Goal: Task Accomplishment & Management: Use online tool/utility

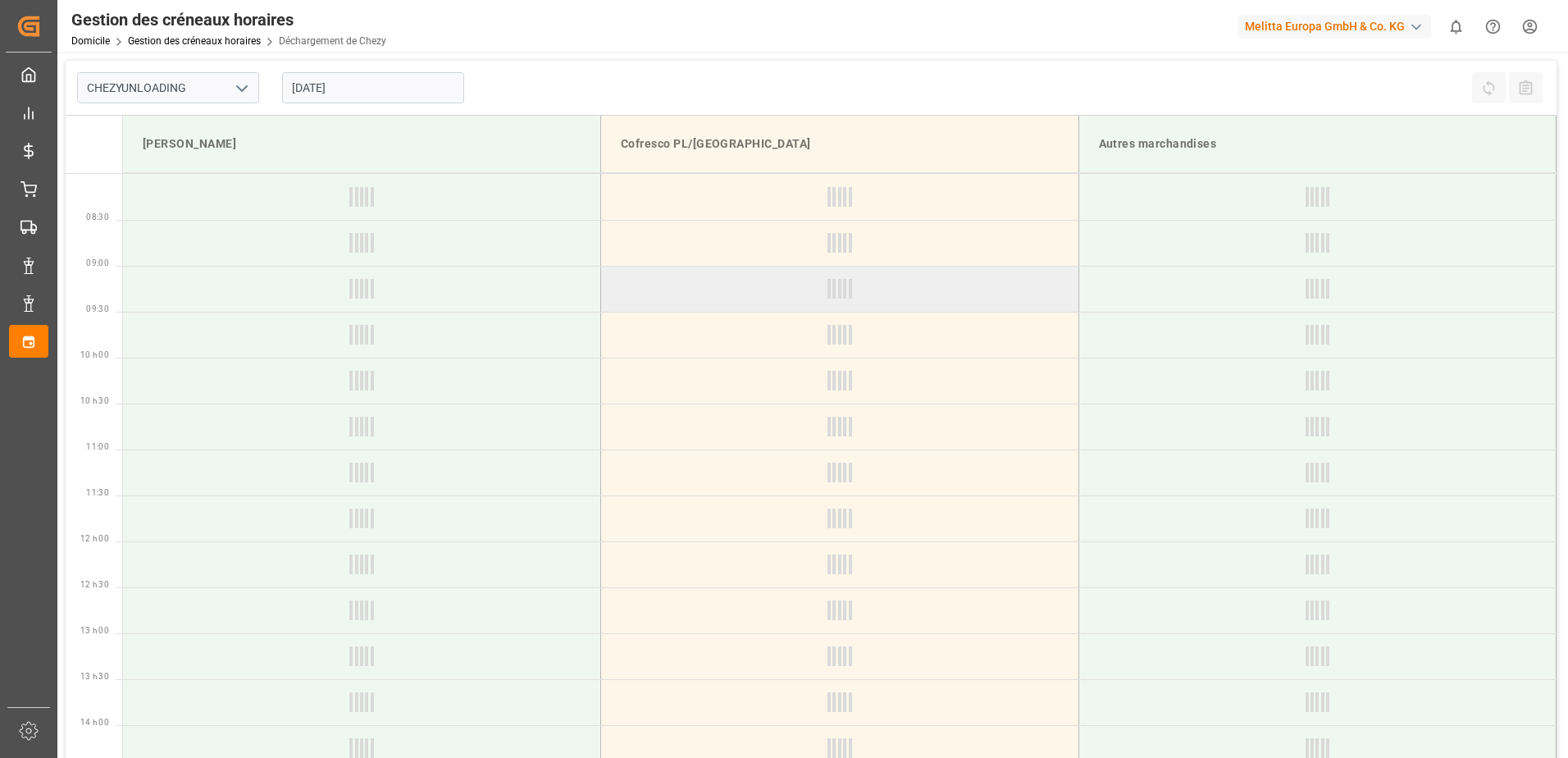
type input "Chezy Unloading"
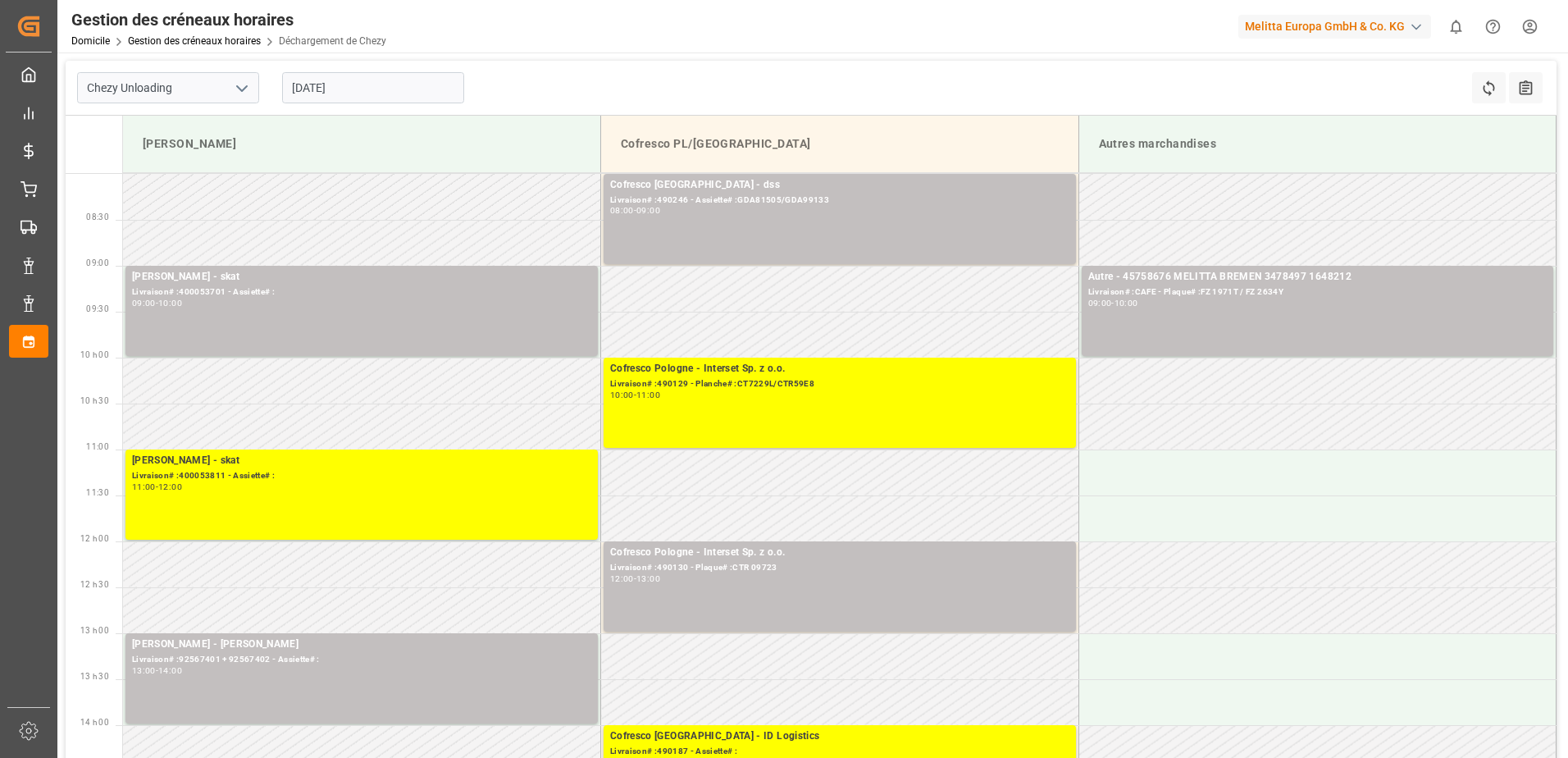
click at [450, 97] on input "[DATE]" at bounding box center [373, 88] width 182 height 32
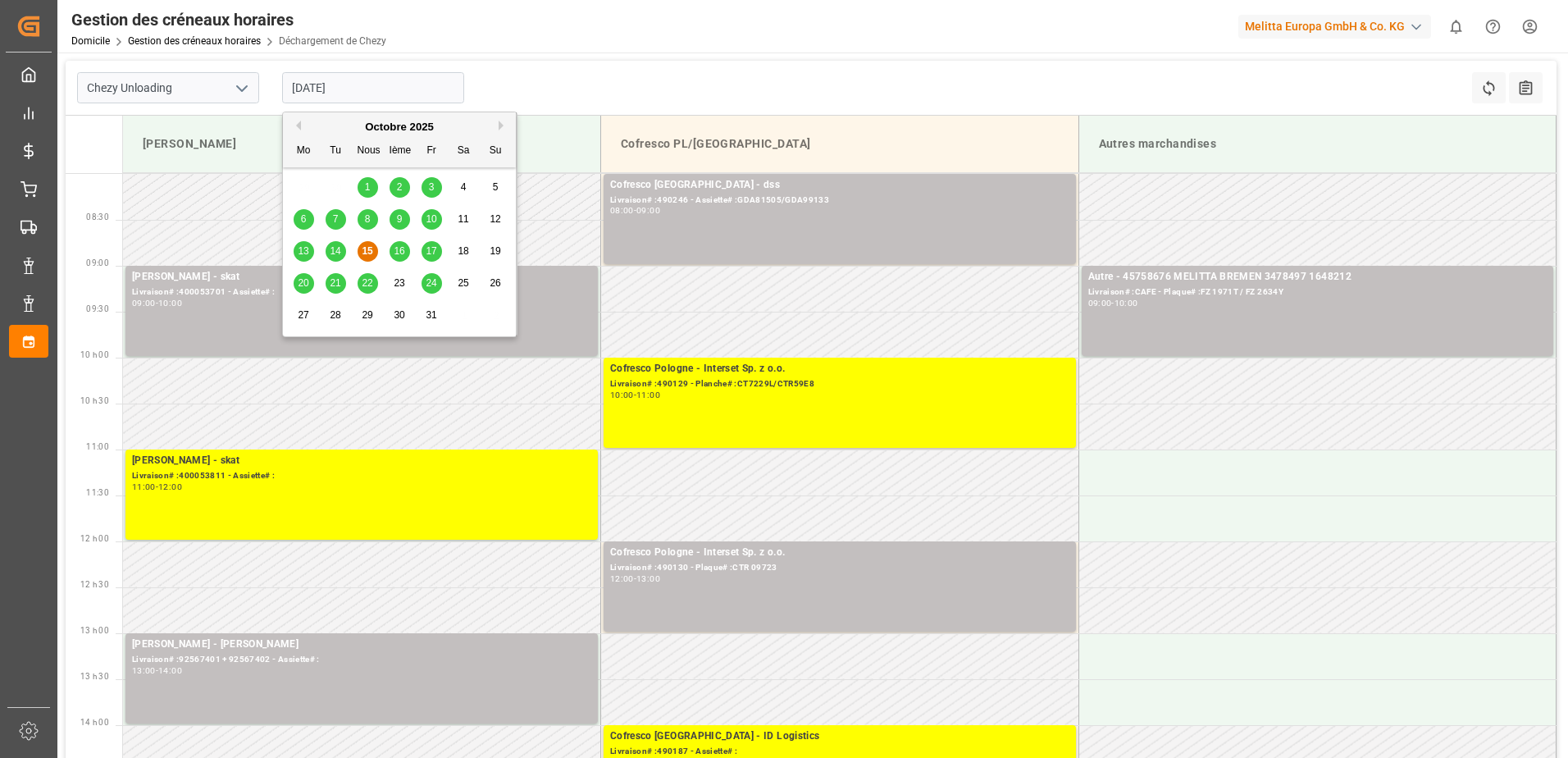
click at [337, 247] on span "14" at bounding box center [334, 251] width 11 height 12
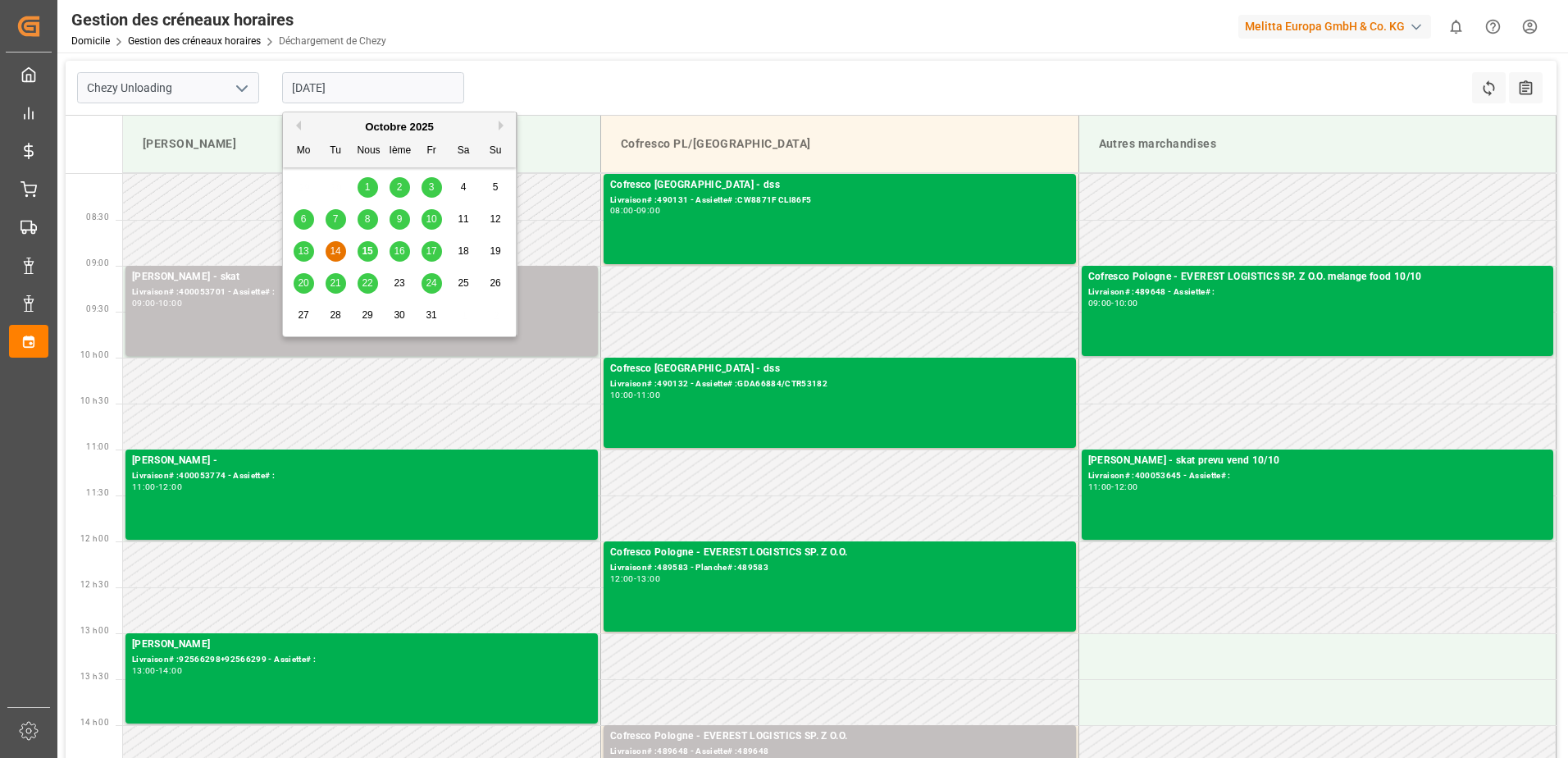
click at [402, 91] on input "14-10-2025" at bounding box center [373, 88] width 182 height 32
click at [369, 249] on span "15" at bounding box center [367, 251] width 11 height 12
type input "[DATE]"
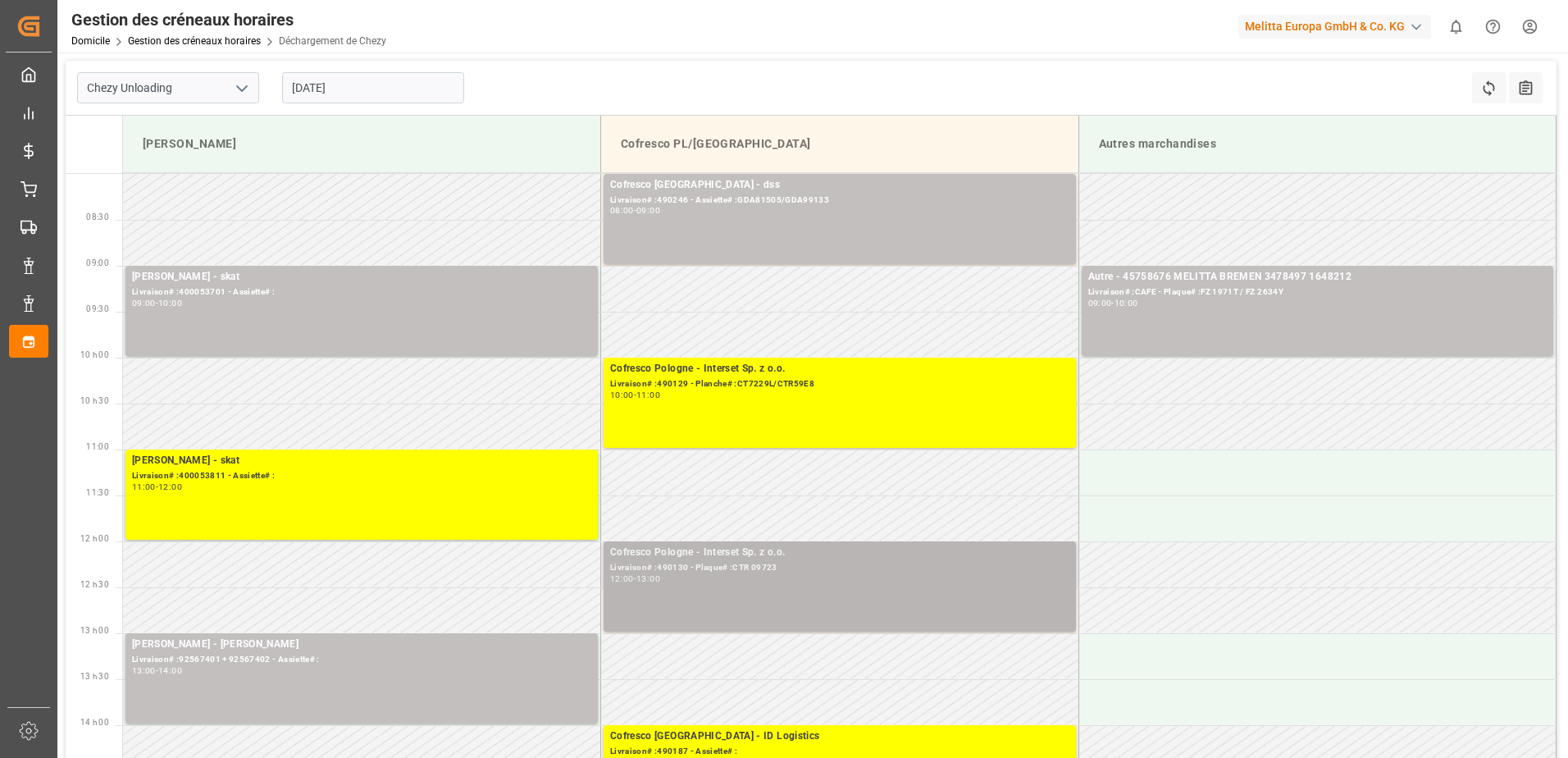
scroll to position [82, 0]
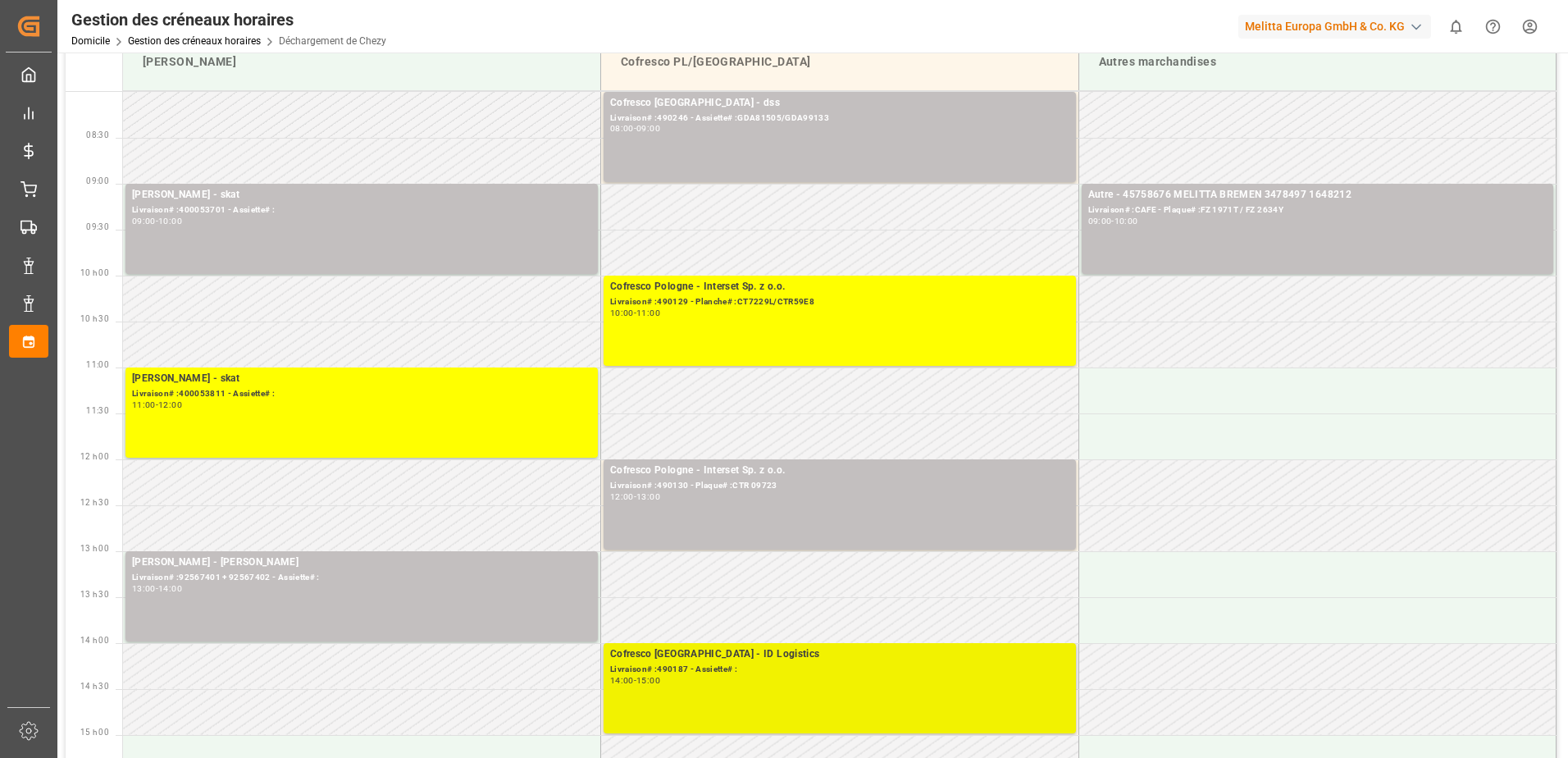
click at [697, 689] on div "Cofresco Pologne - ID Logistics Livraison# :490187 - Assiette# : 14:00 - 15:00" at bounding box center [840, 688] width 459 height 84
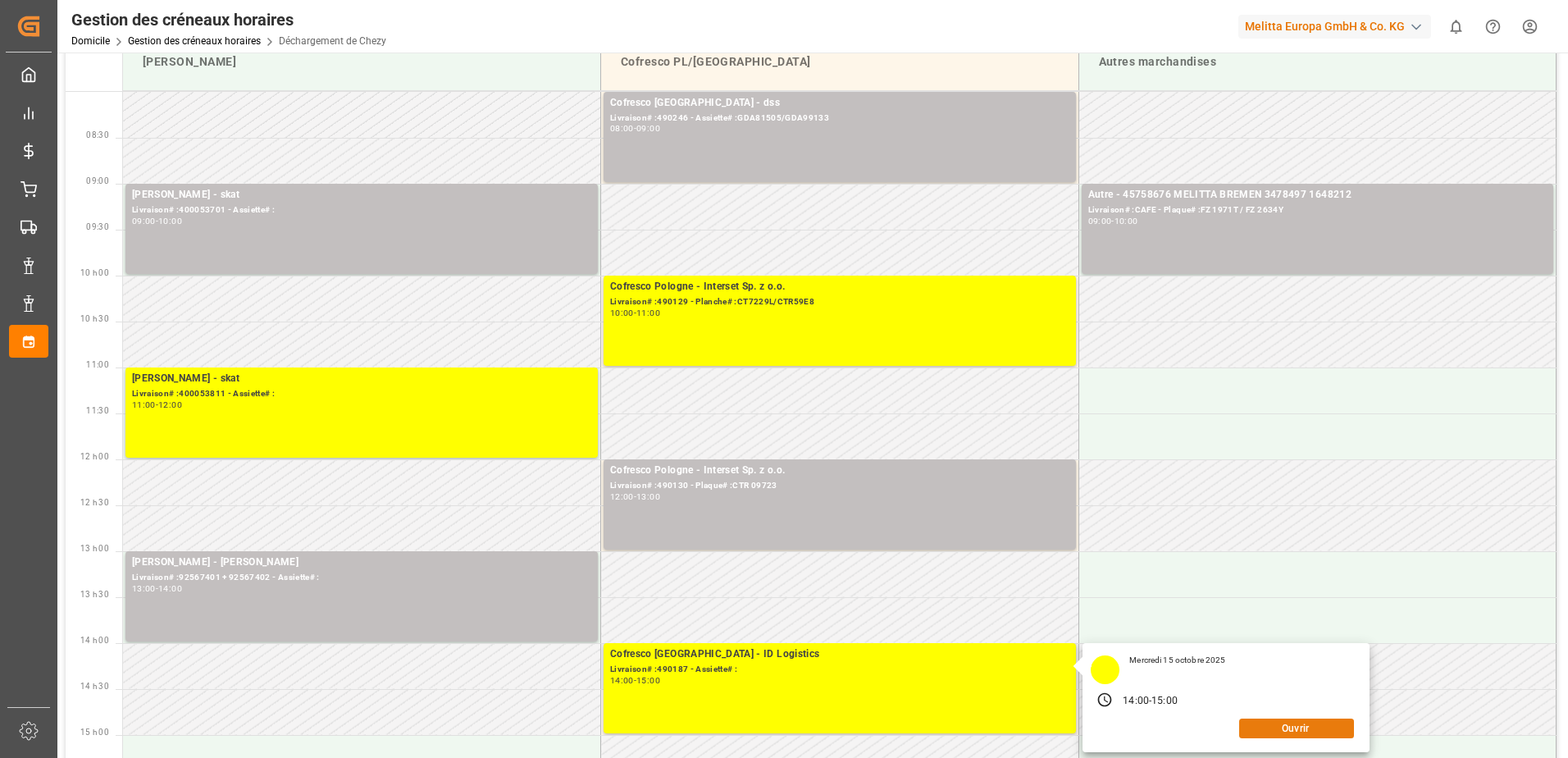
click at [1284, 724] on button "Ouvrir" at bounding box center [1297, 728] width 115 height 20
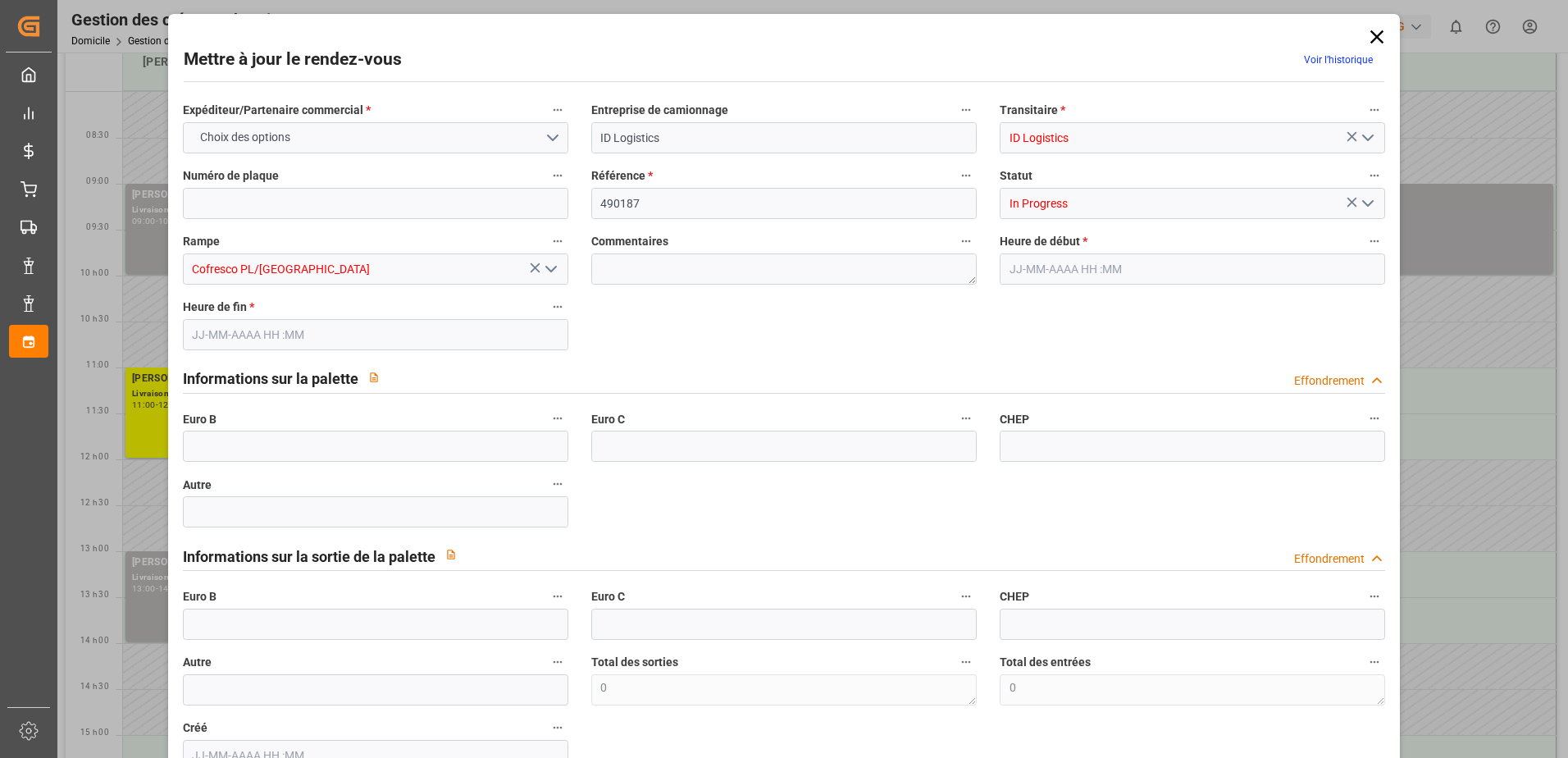
type input "15-10-2025 14:00"
type input "15-10-2025 15:00"
type input "07-10-2025 08:52"
click at [1361, 203] on icon "Ouvrir le menu" at bounding box center [1368, 204] width 20 height 20
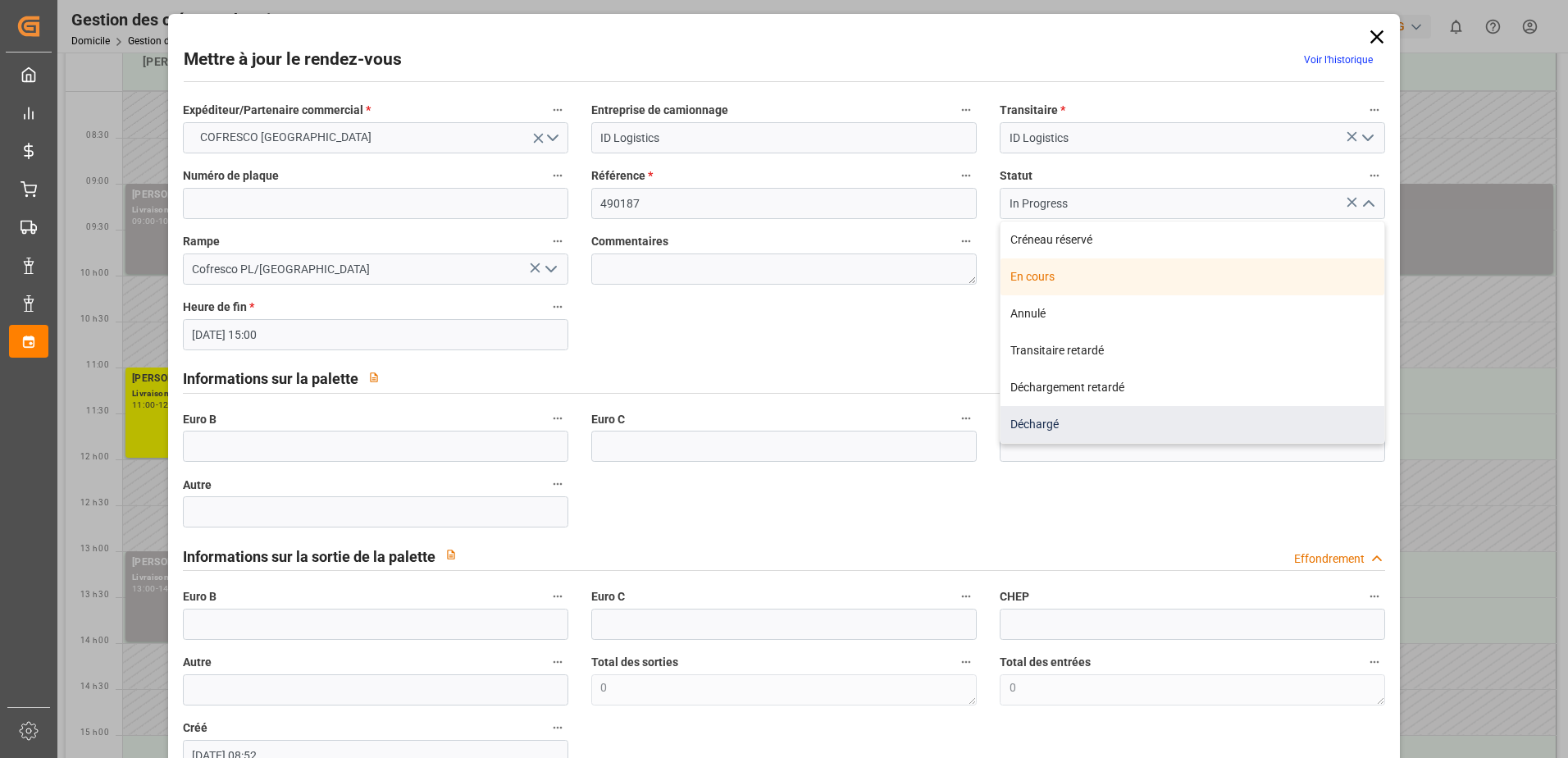
click at [1061, 420] on div "Déchargé" at bounding box center [1192, 424] width 384 height 37
type input "Unloaded"
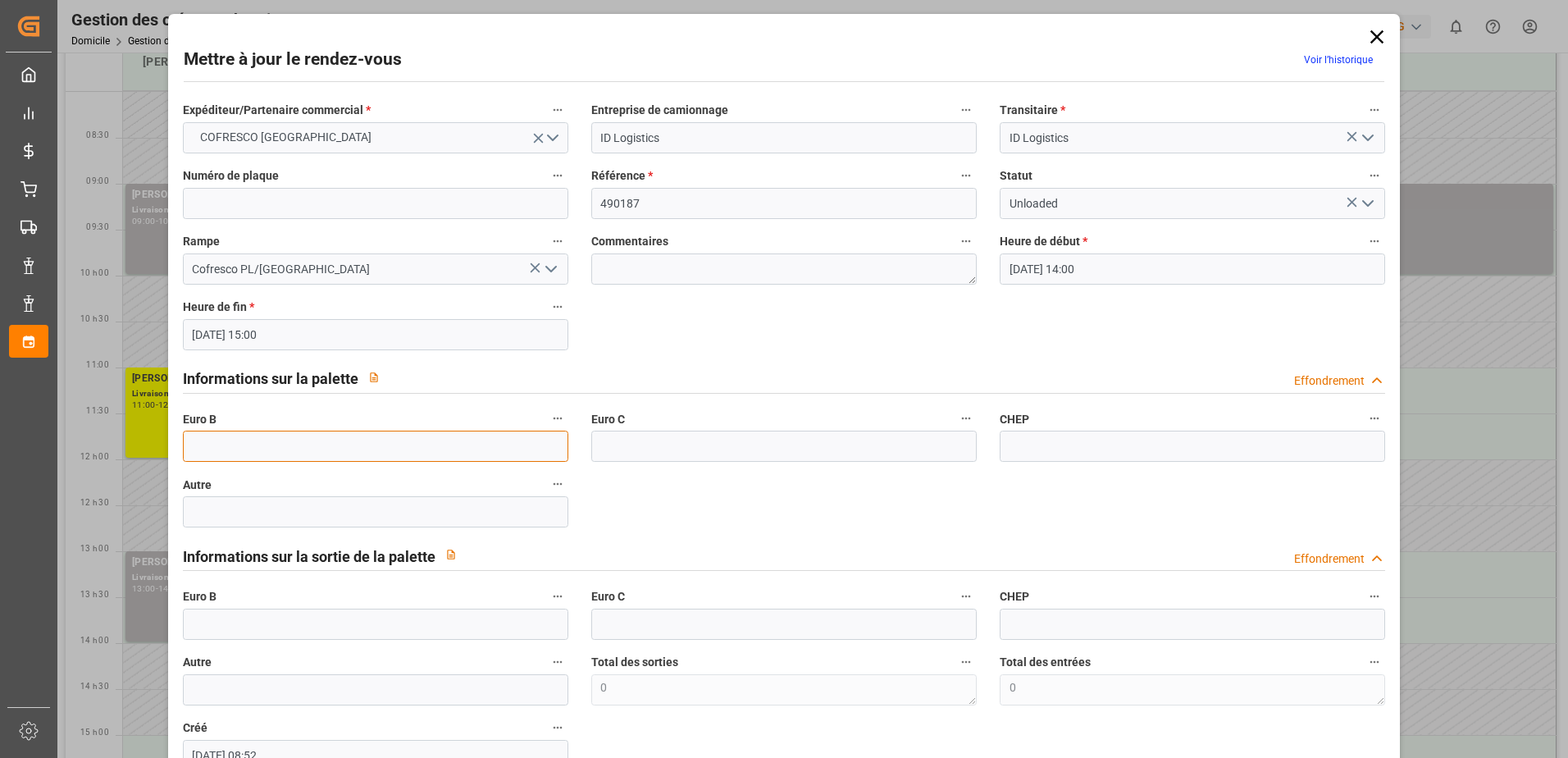
click at [451, 448] on input "text" at bounding box center [376, 446] width 386 height 32
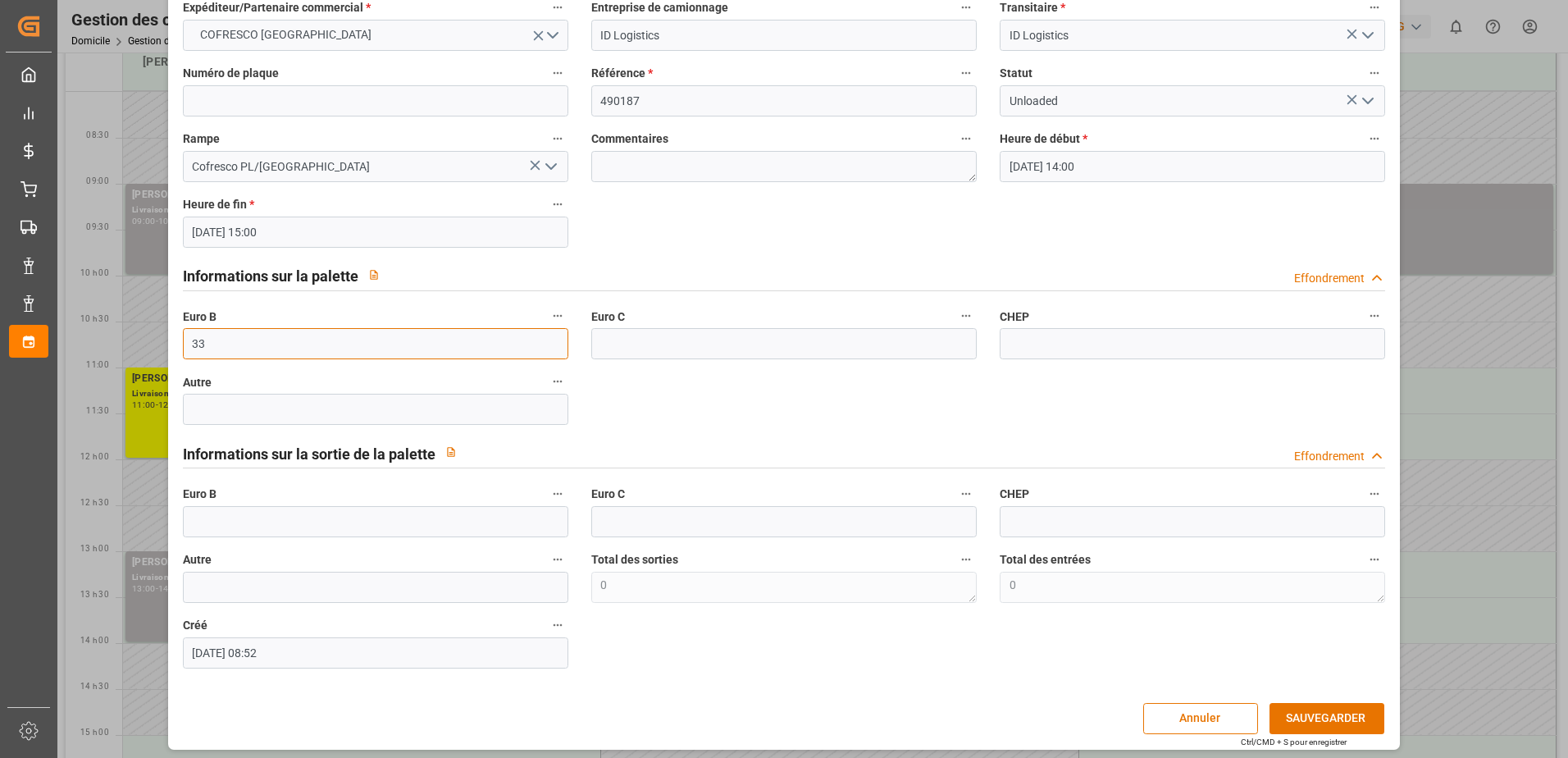
scroll to position [108, 0]
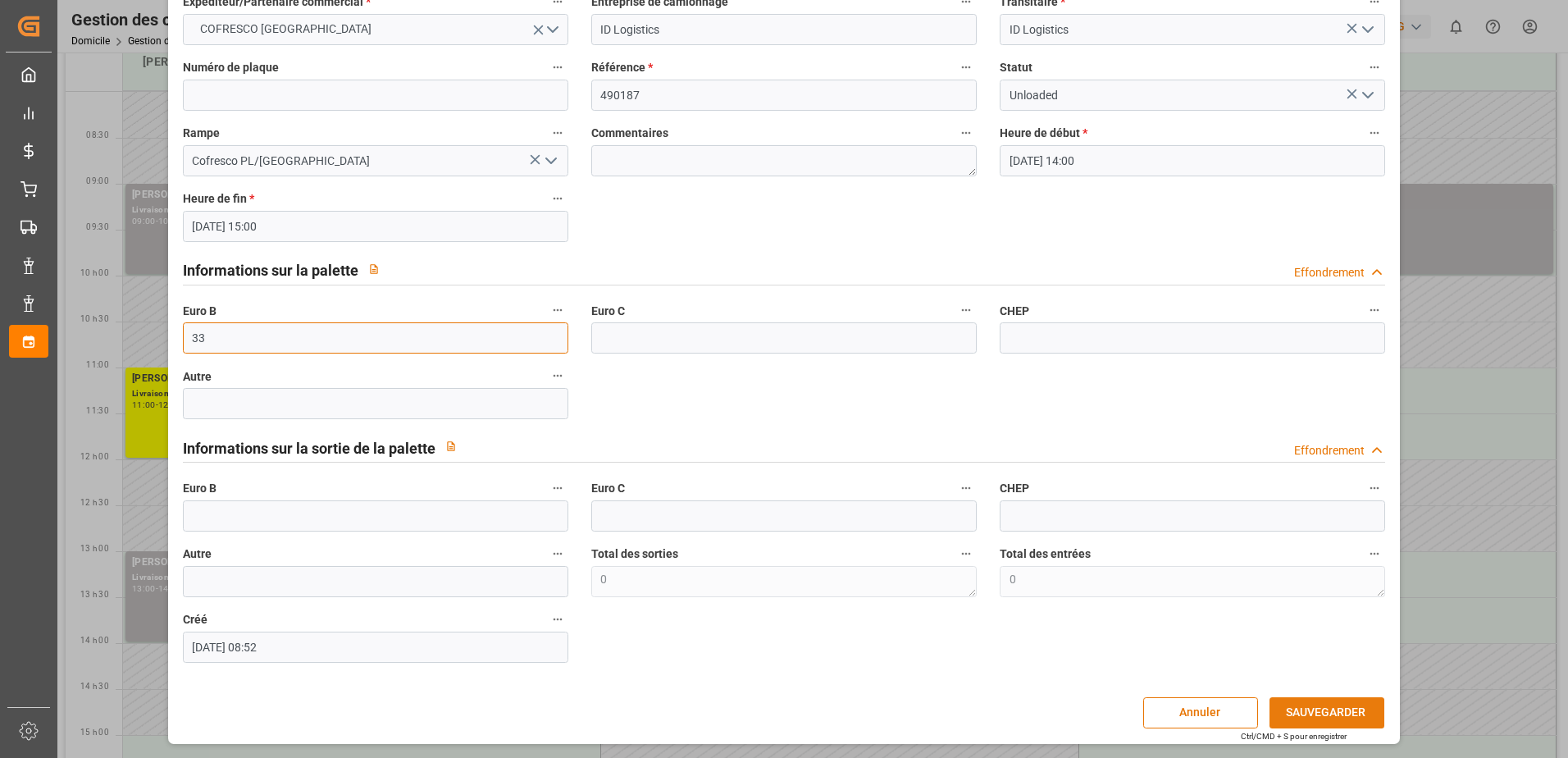
type input "33"
click at [1296, 710] on button "SAUVEGARDER" at bounding box center [1327, 713] width 115 height 32
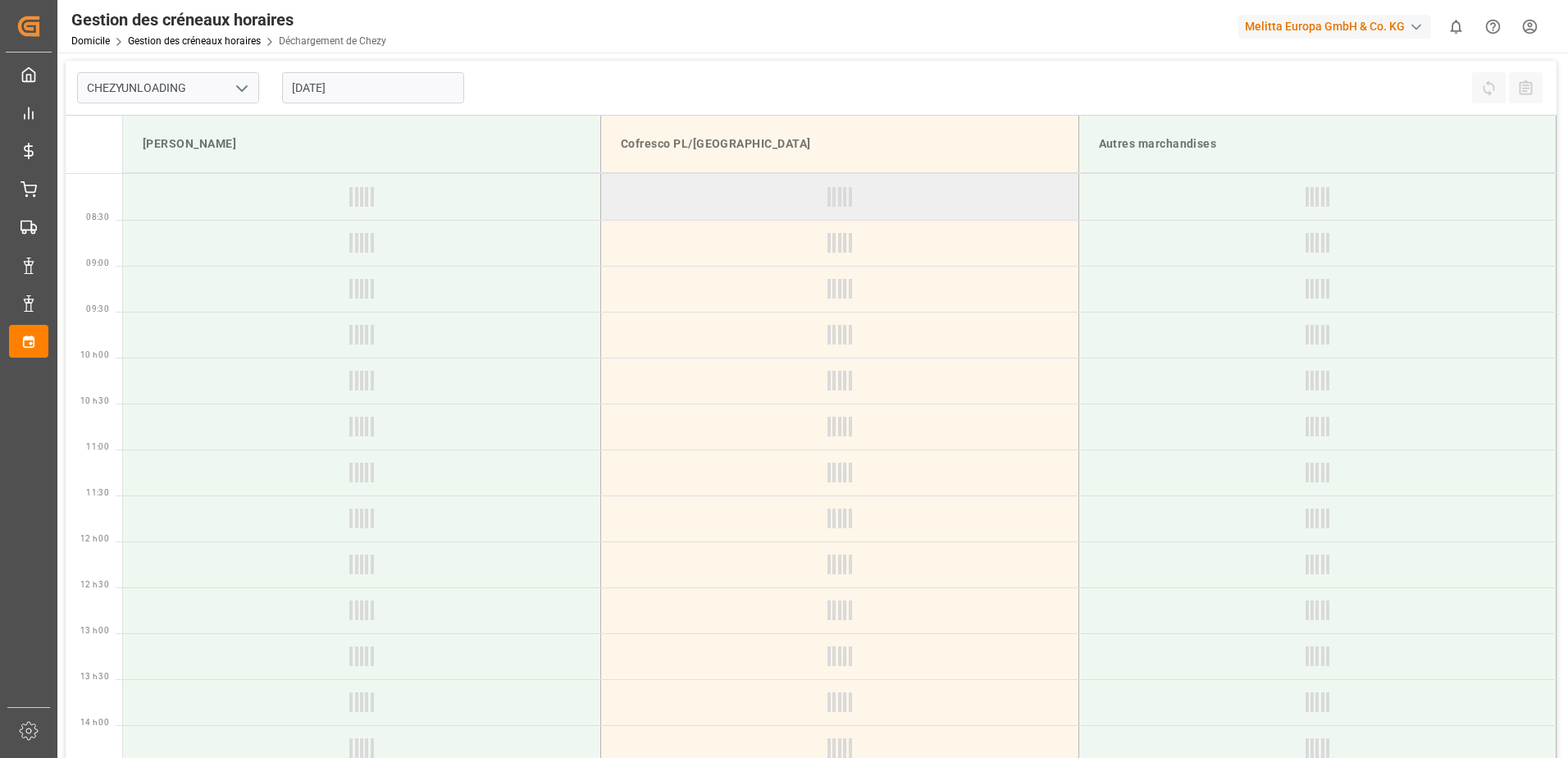
type input "Chezy Unloading"
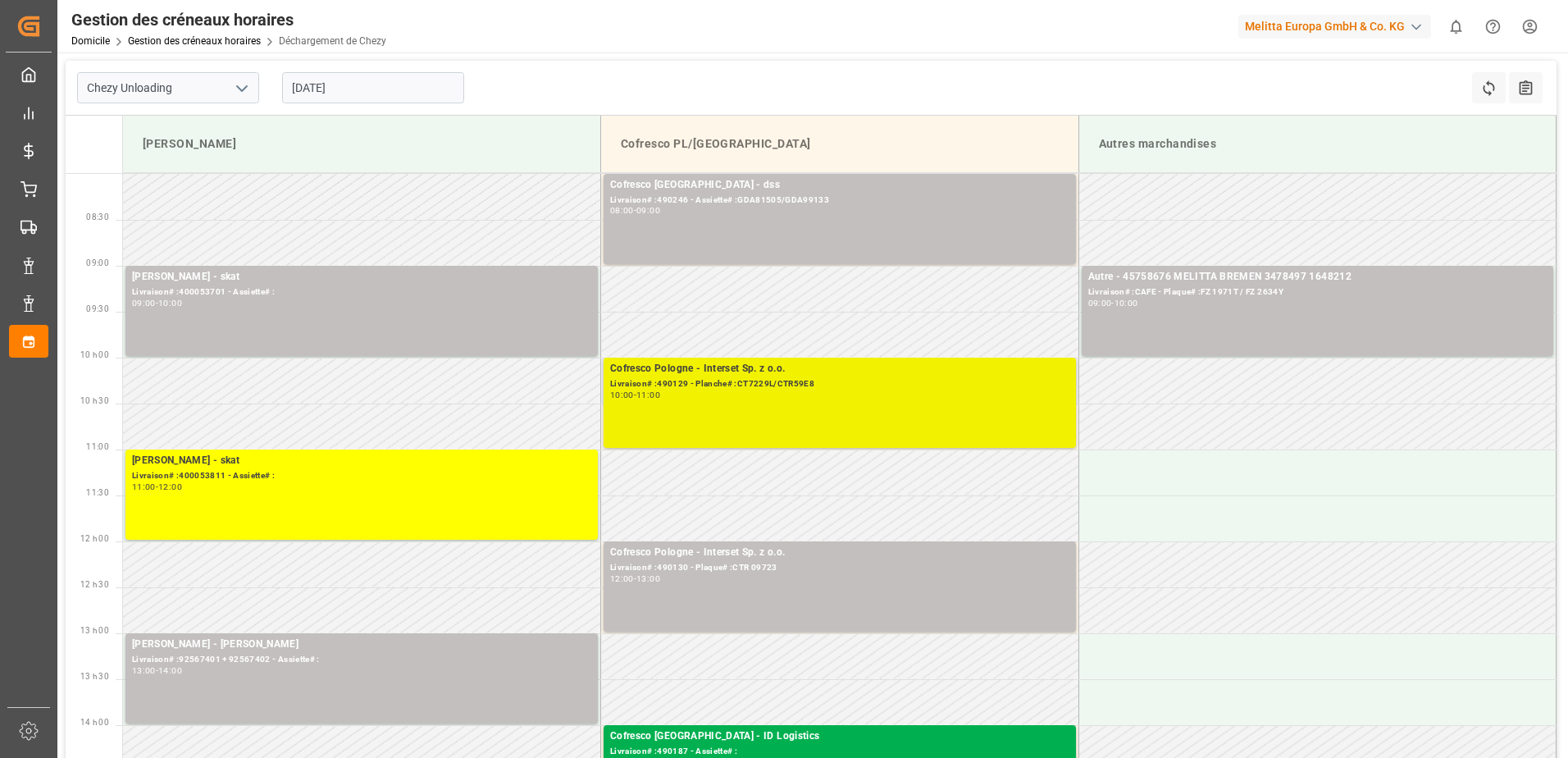
click at [922, 378] on div "Livraison# :490129 - Planche# :CT7229L/CTR59E8" at bounding box center [840, 384] width 459 height 14
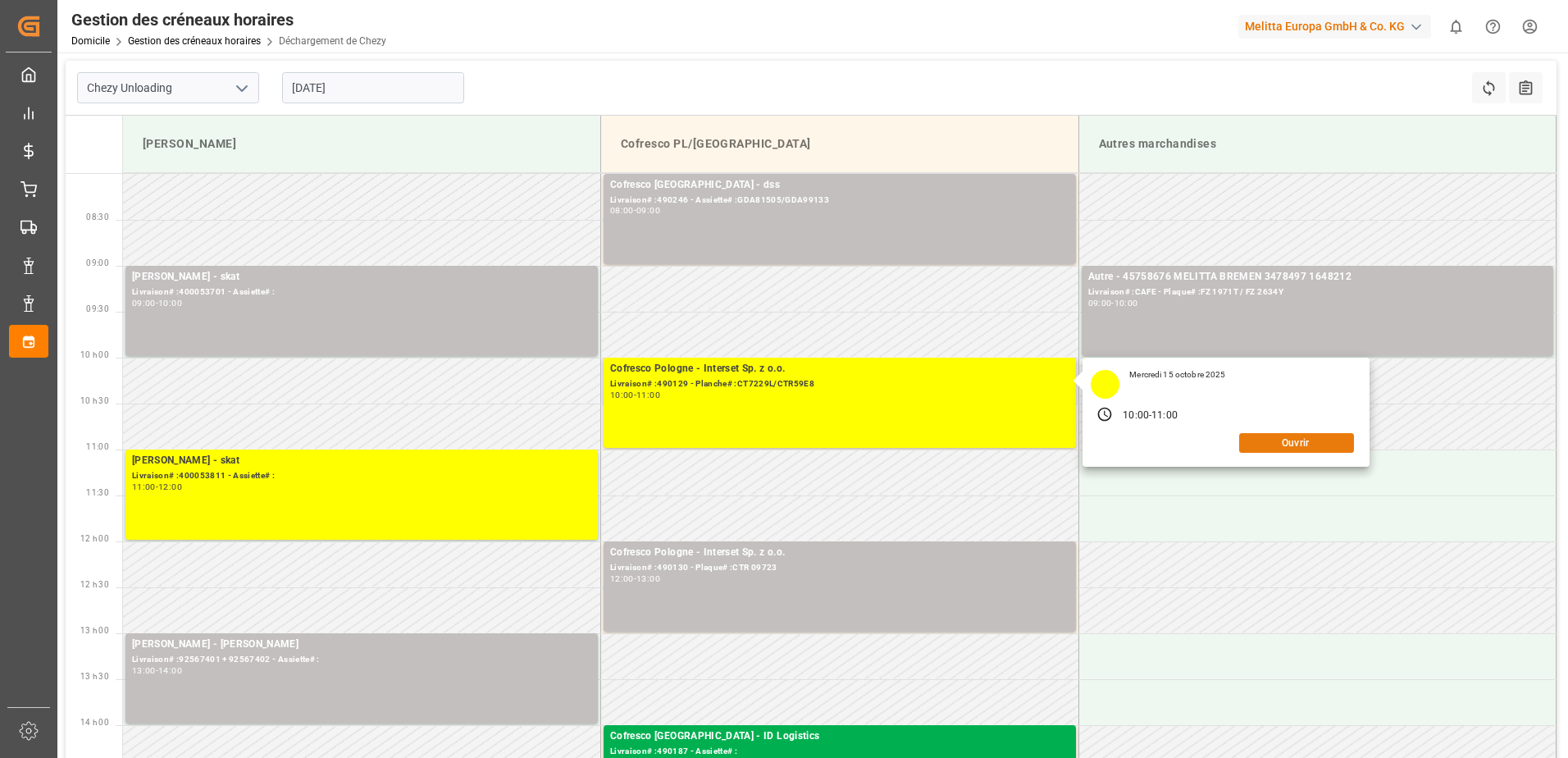
click at [1296, 443] on button "Ouvrir" at bounding box center [1297, 443] width 115 height 20
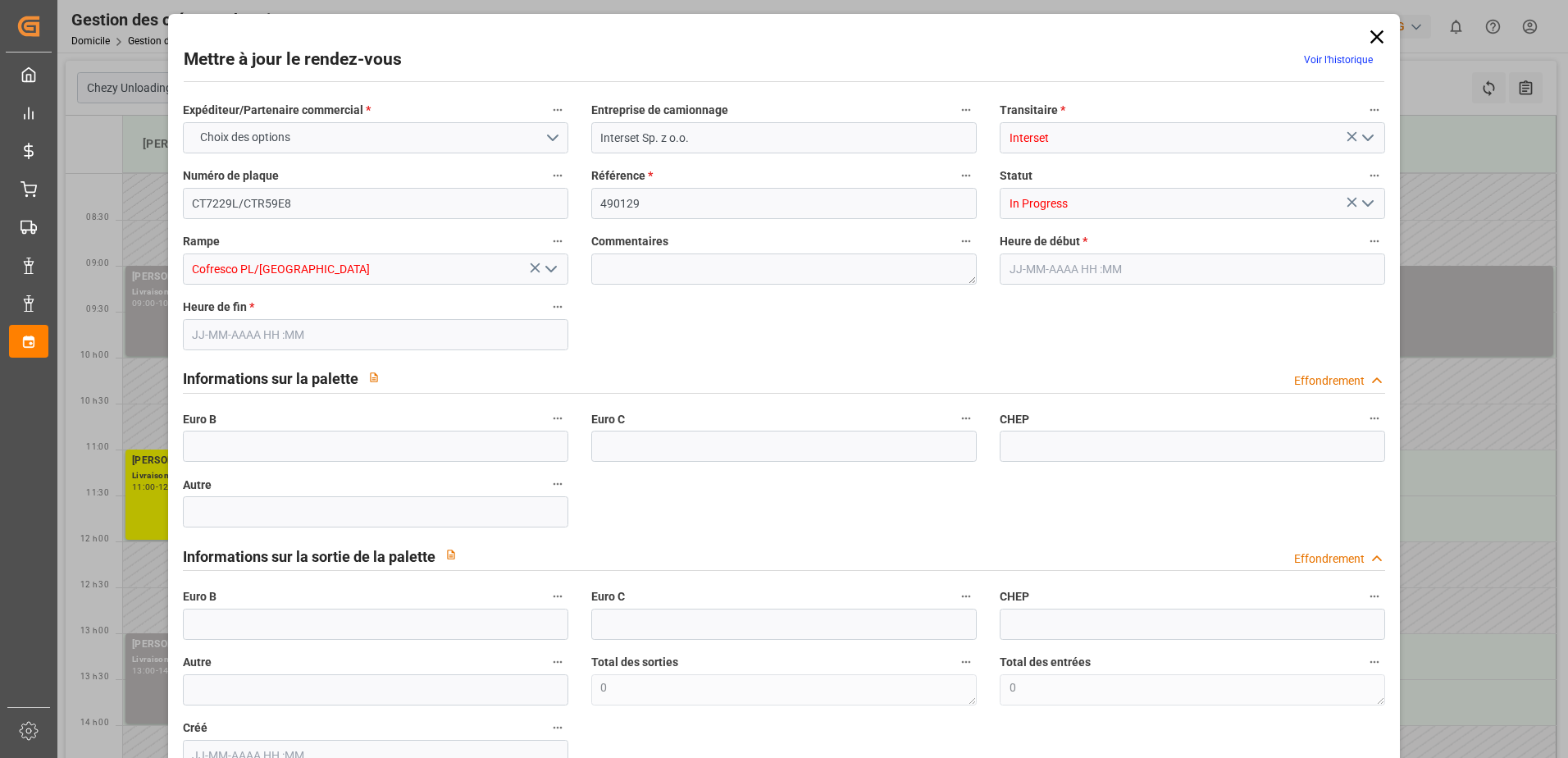
type input "15-10-2025 10:00"
type input "[DATE] 11:00"
type input "02-10-2025 06:53"
click at [1362, 204] on icon "Ouvrir le menu" at bounding box center [1368, 204] width 20 height 20
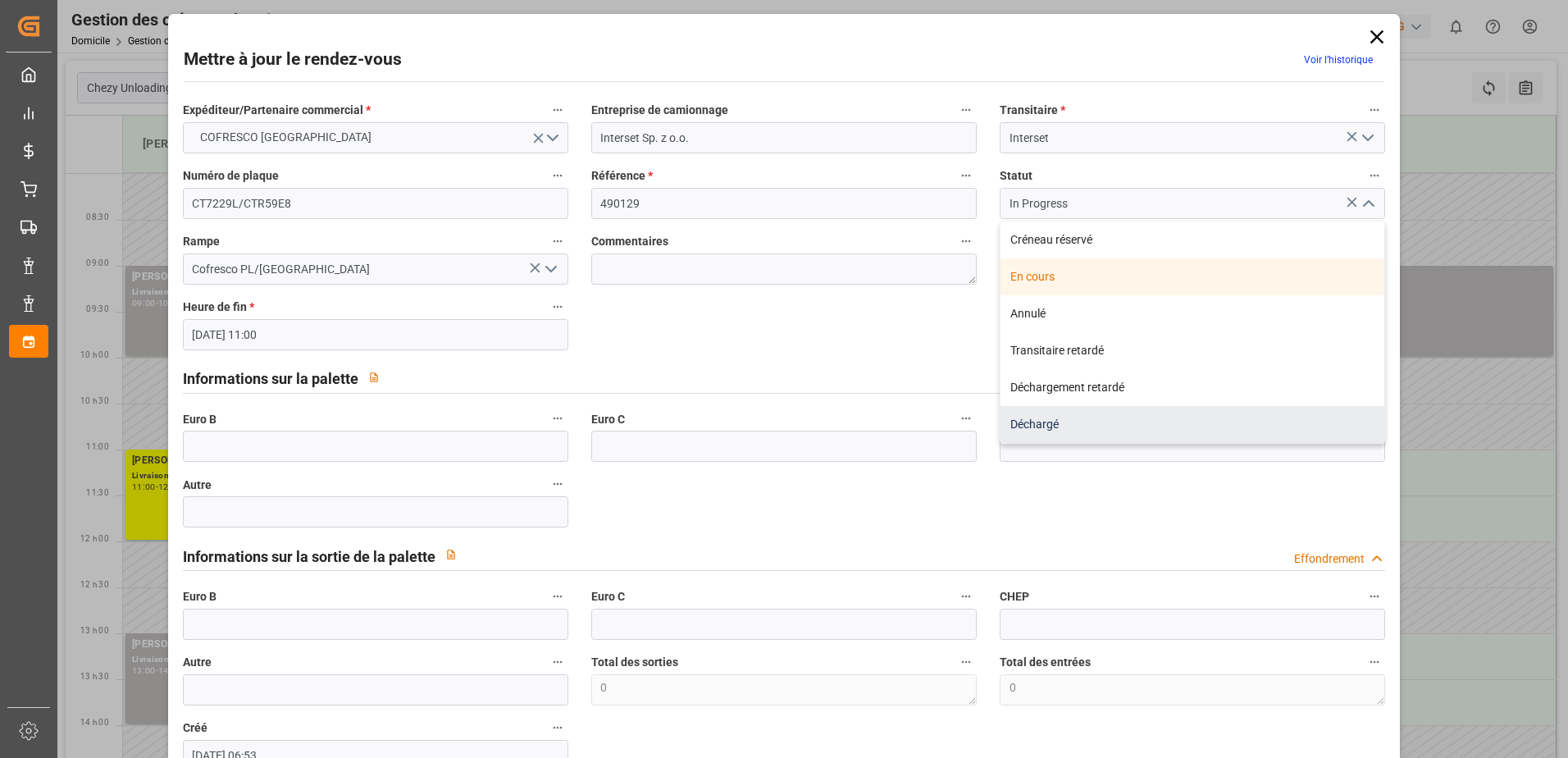
click at [1249, 429] on div "Déchargé" at bounding box center [1192, 424] width 384 height 37
type input "Unloaded"
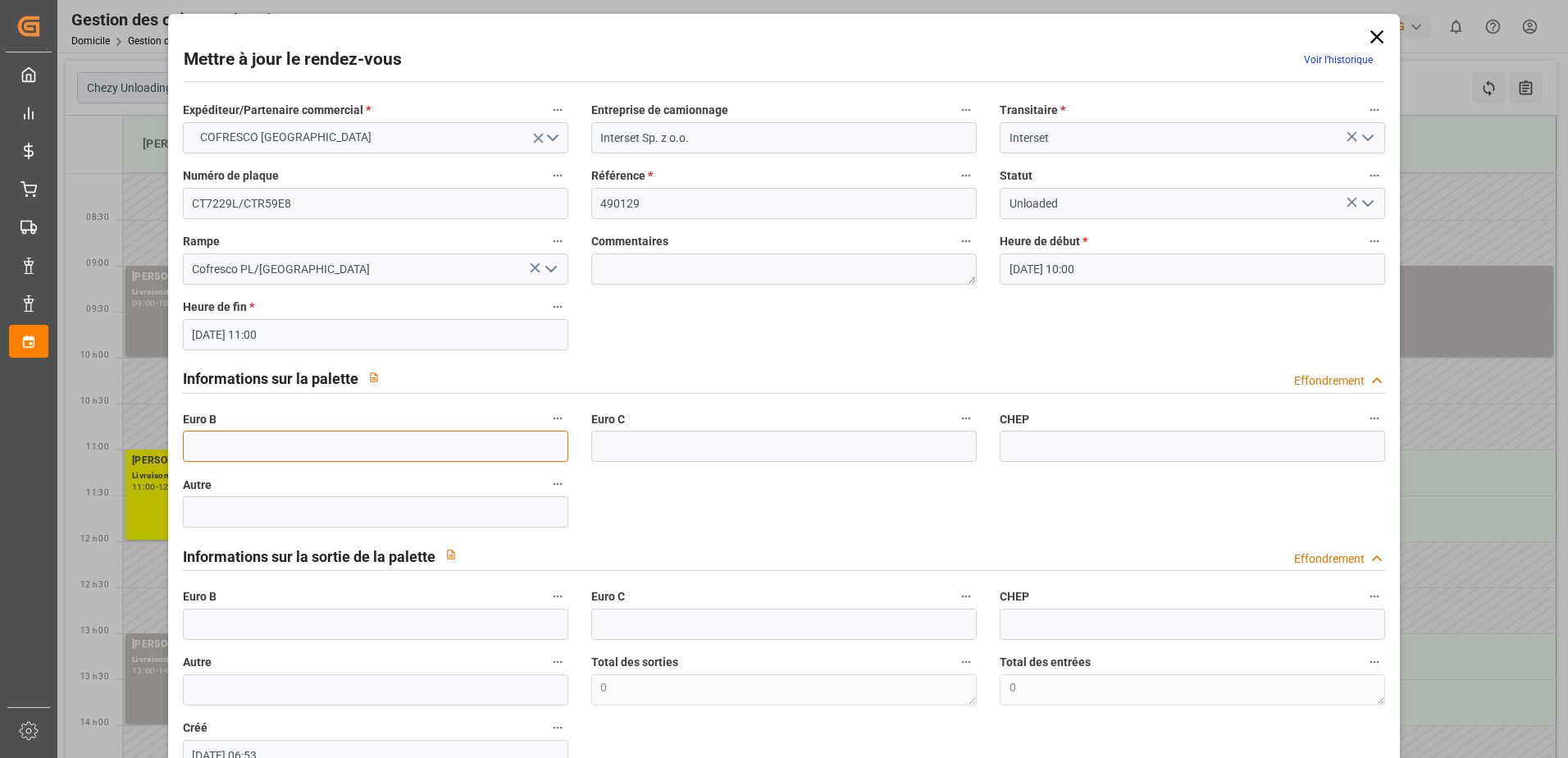
click at [212, 449] on input "text" at bounding box center [376, 446] width 386 height 32
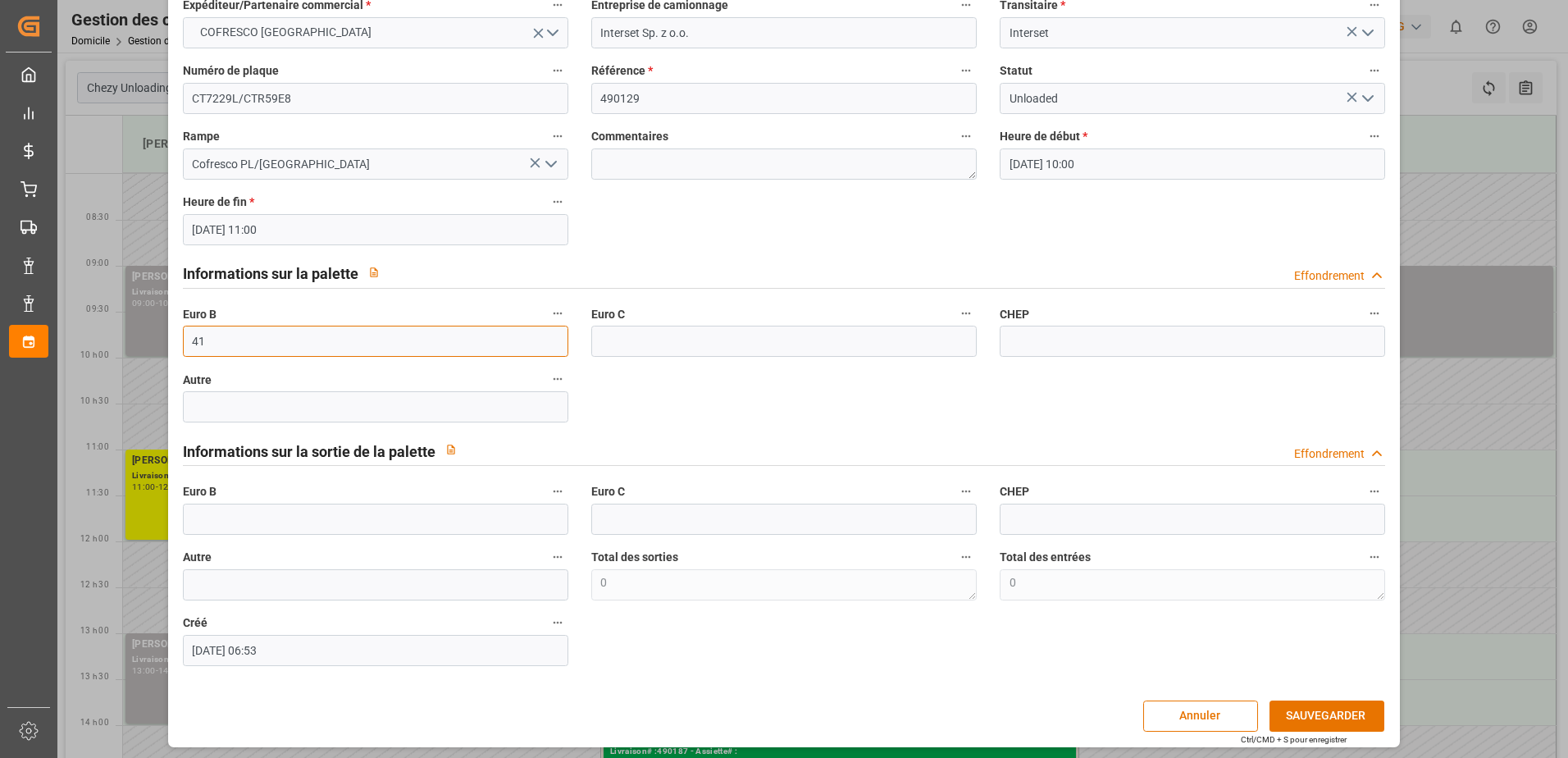
scroll to position [108, 0]
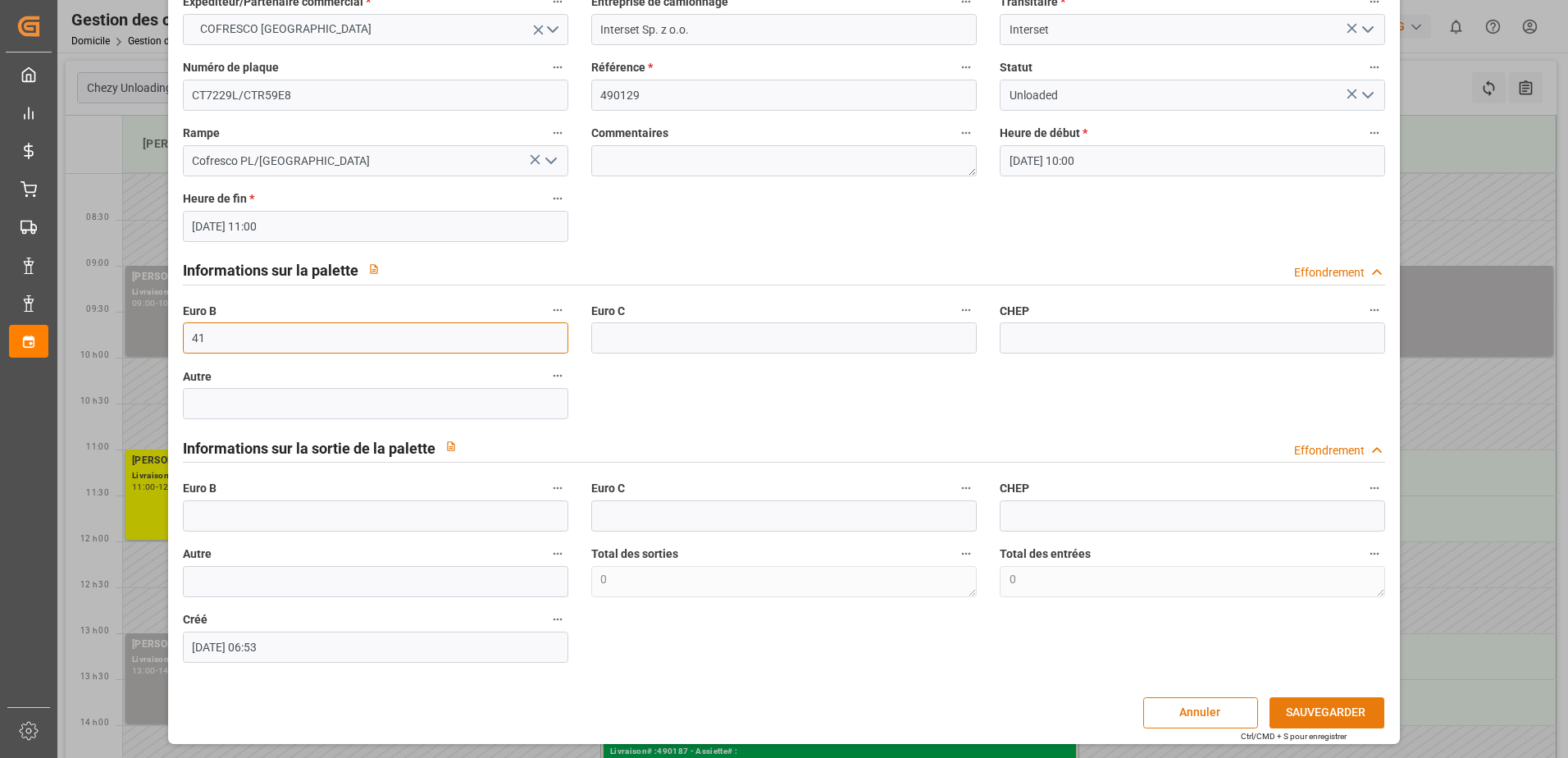
type input "41"
click at [1350, 717] on button "SAUVEGARDER" at bounding box center [1327, 713] width 115 height 32
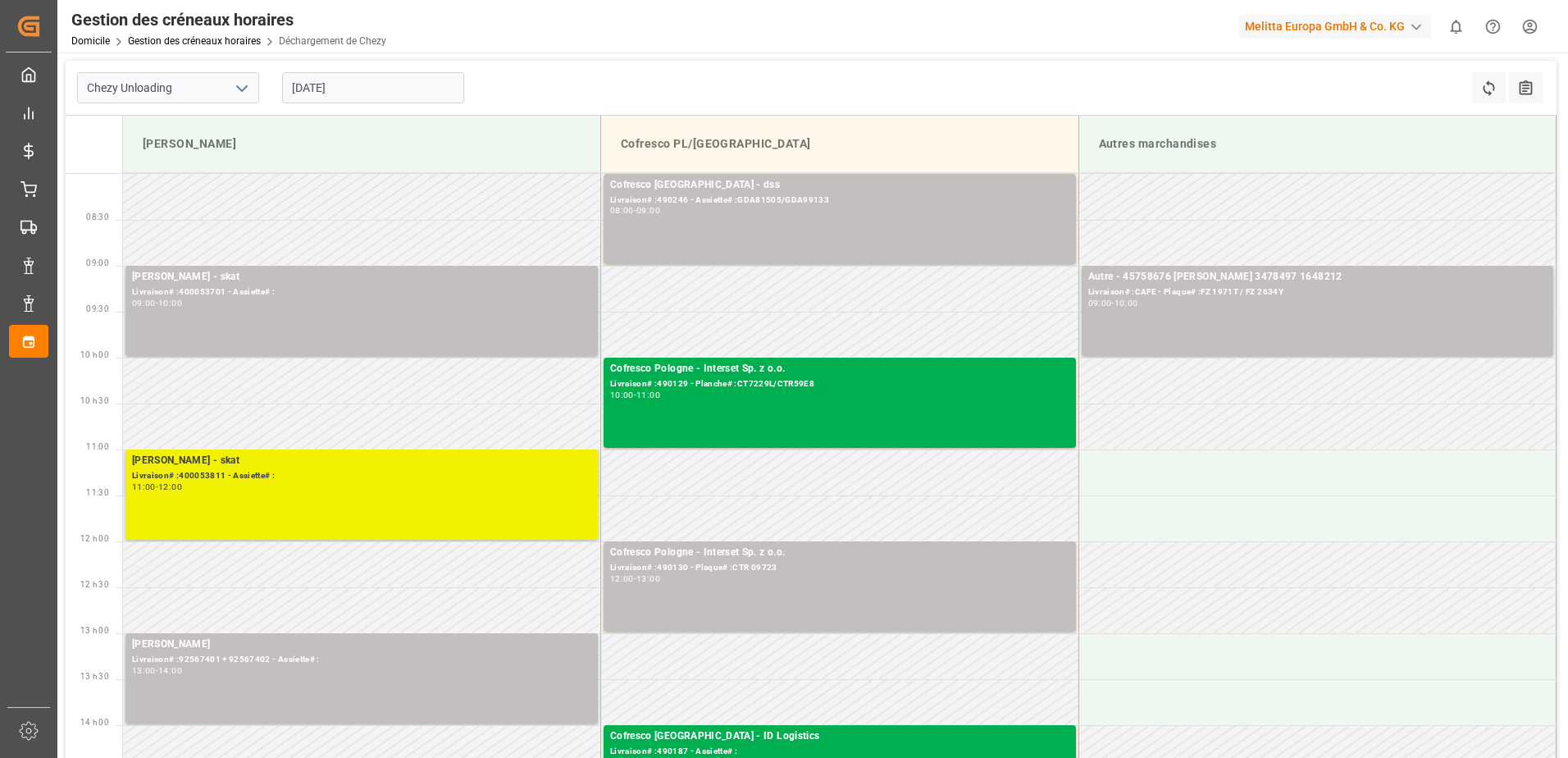
click at [224, 481] on div "Livraison# :400053811 - Assiette# :" at bounding box center [361, 476] width 459 height 14
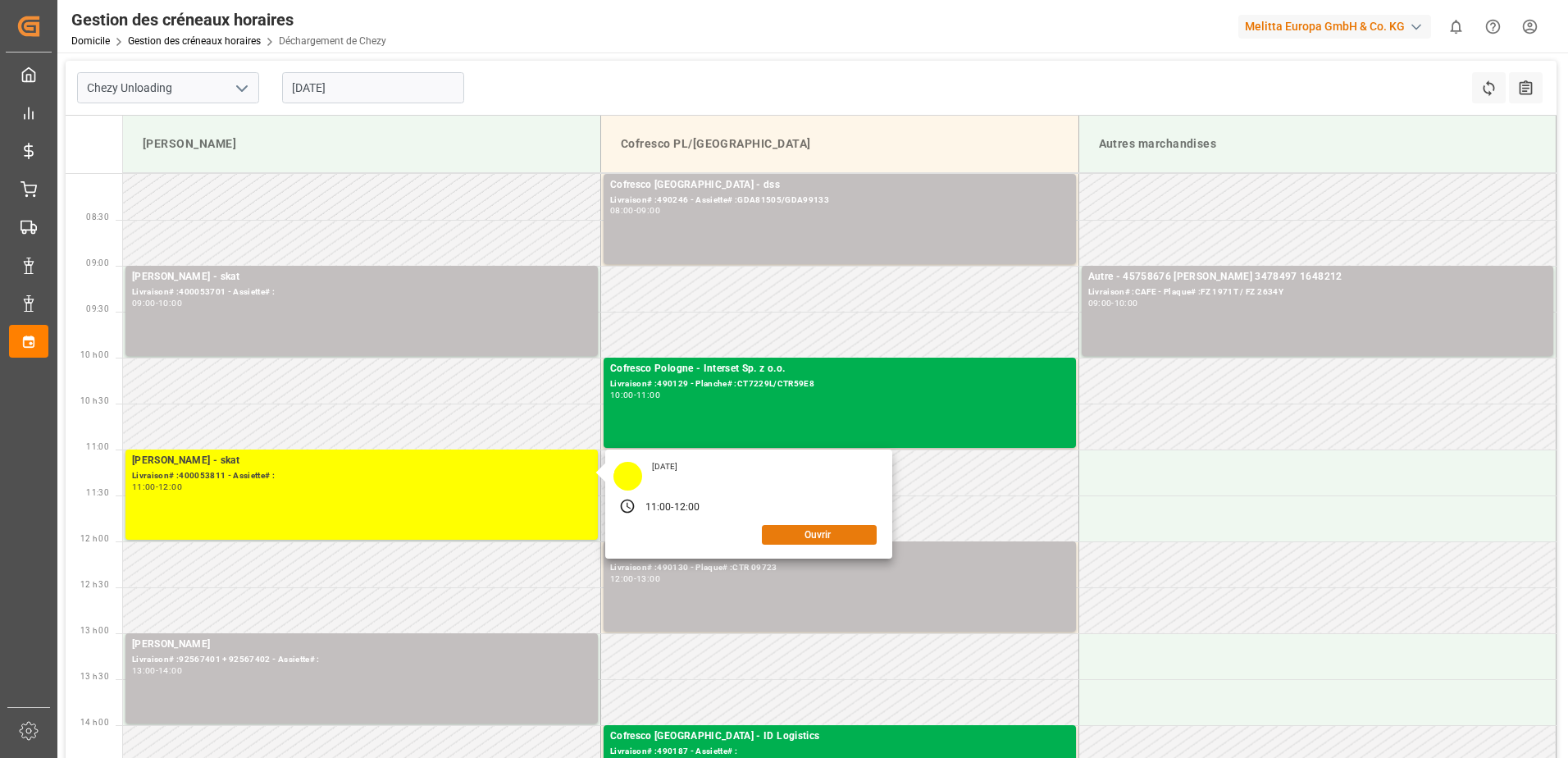
click at [832, 528] on button "Ouvrir" at bounding box center [819, 535] width 115 height 20
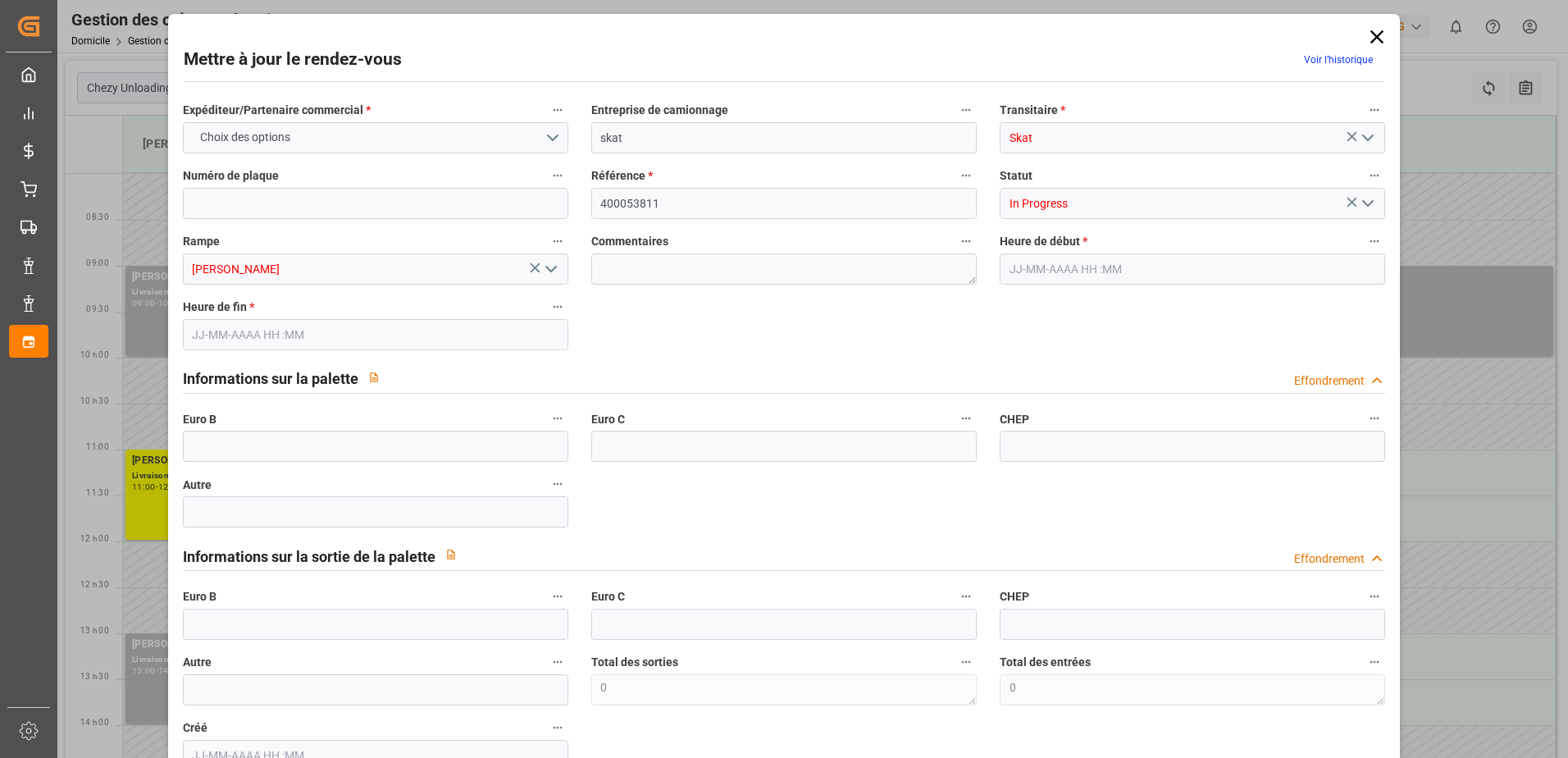
type input "[DATE] 11:00"
type input "[DATE] 12:00"
type input "[DATE] 09:35"
click at [1358, 205] on icon "Ouvrir le menu" at bounding box center [1368, 204] width 20 height 20
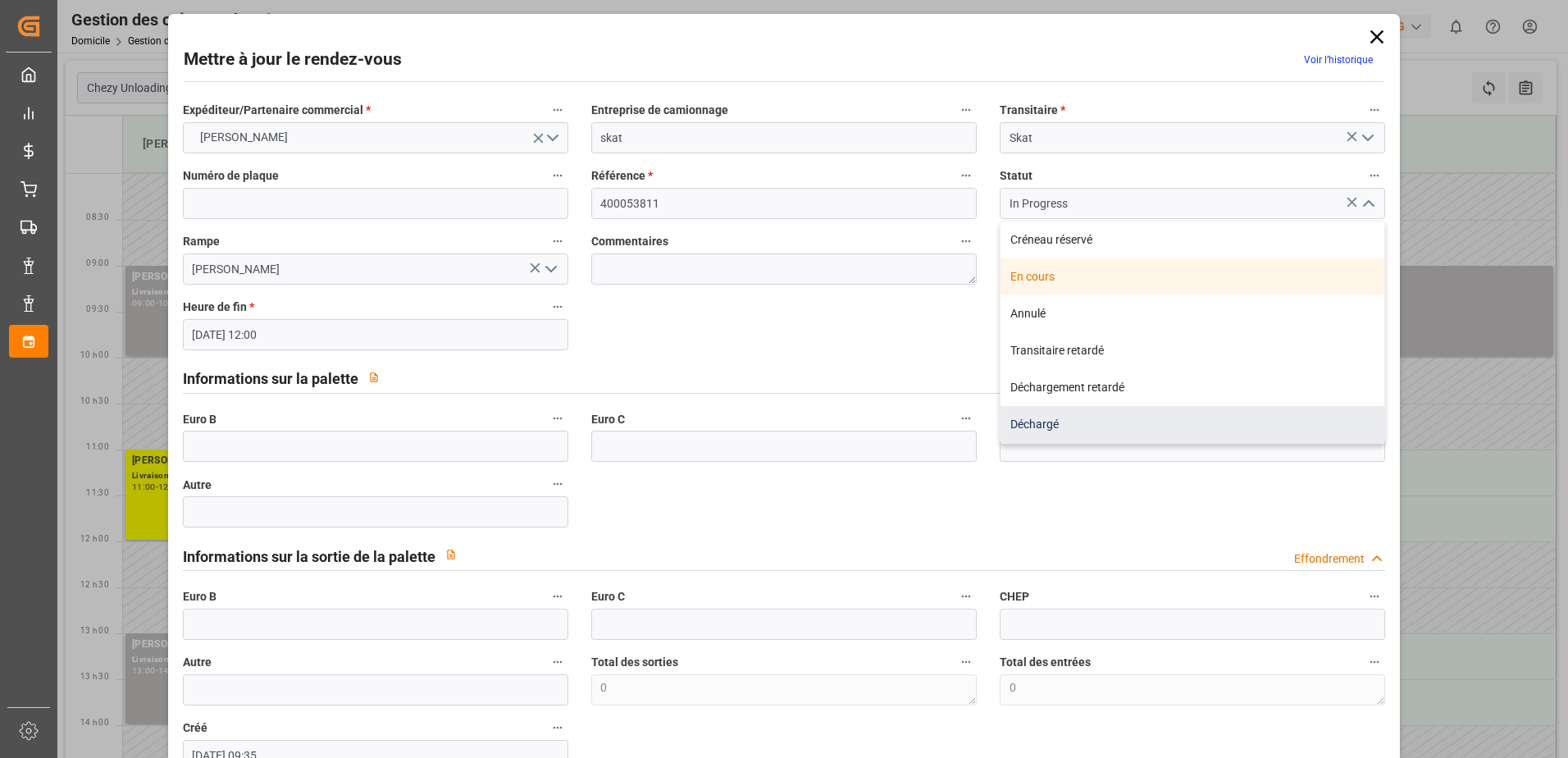
click at [1033, 429] on div "Déchargé" at bounding box center [1192, 424] width 384 height 37
type input "Unloaded"
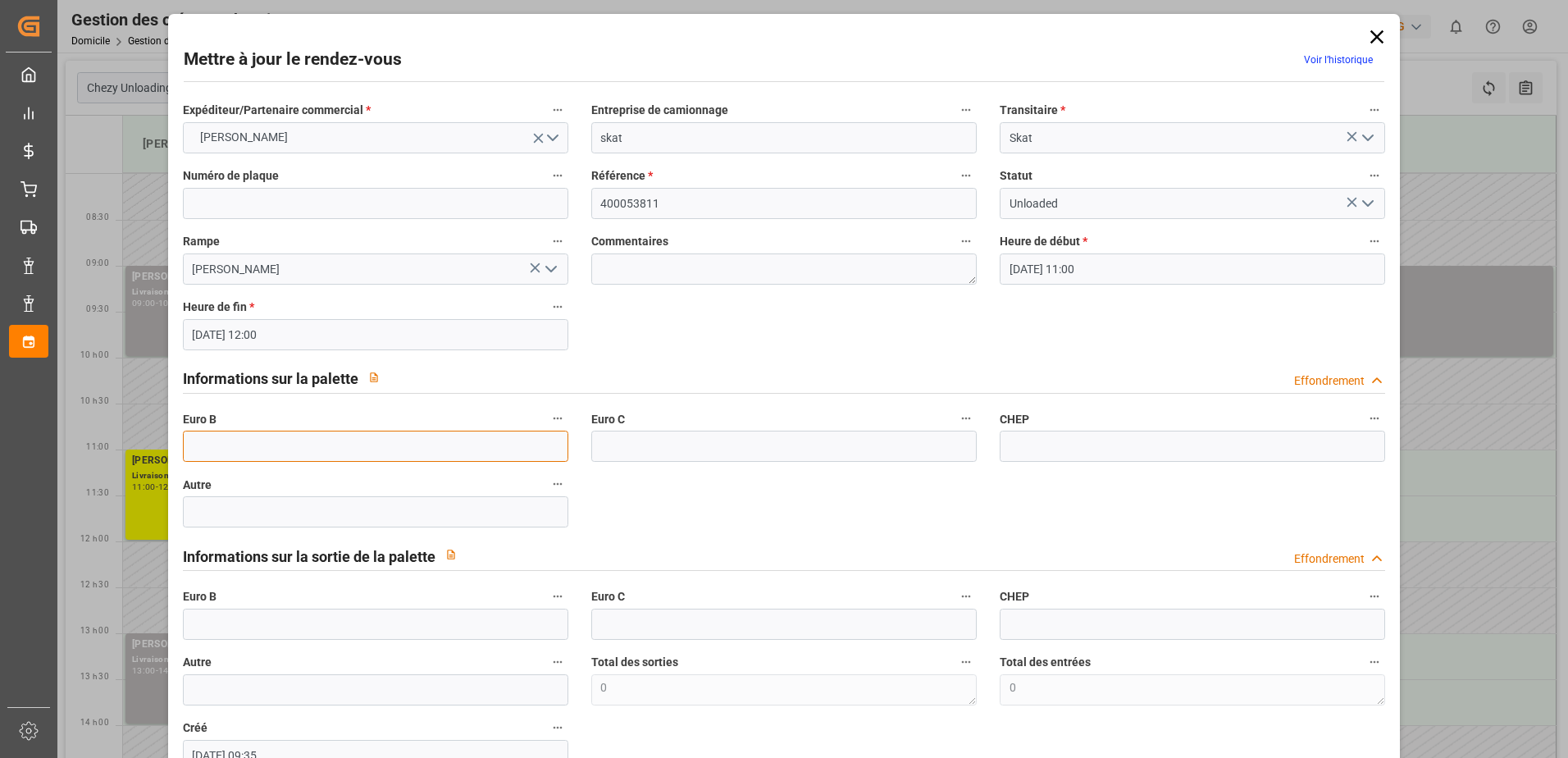
click at [194, 448] on input "text" at bounding box center [376, 446] width 386 height 32
type input "69"
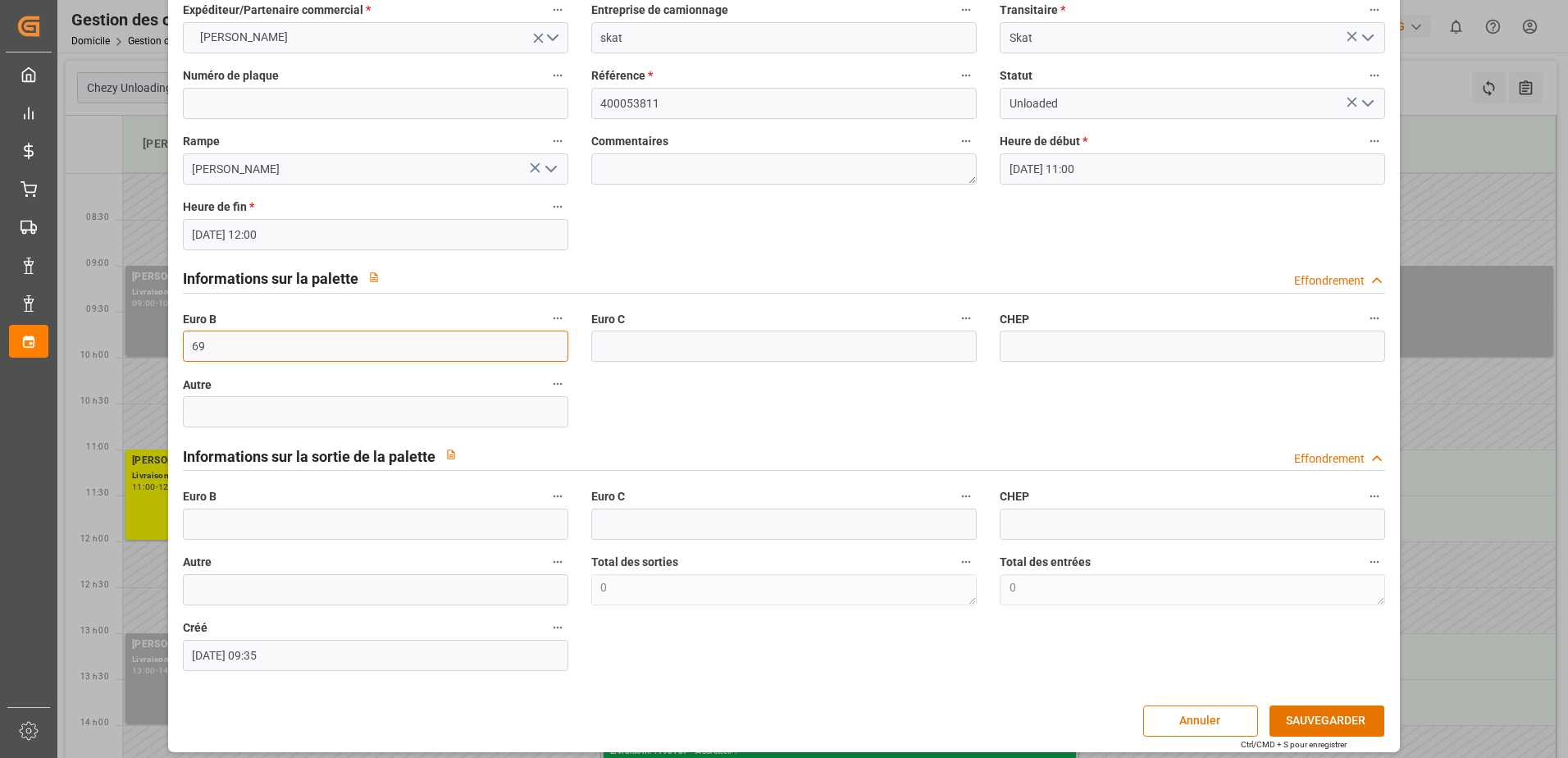
scroll to position [108, 0]
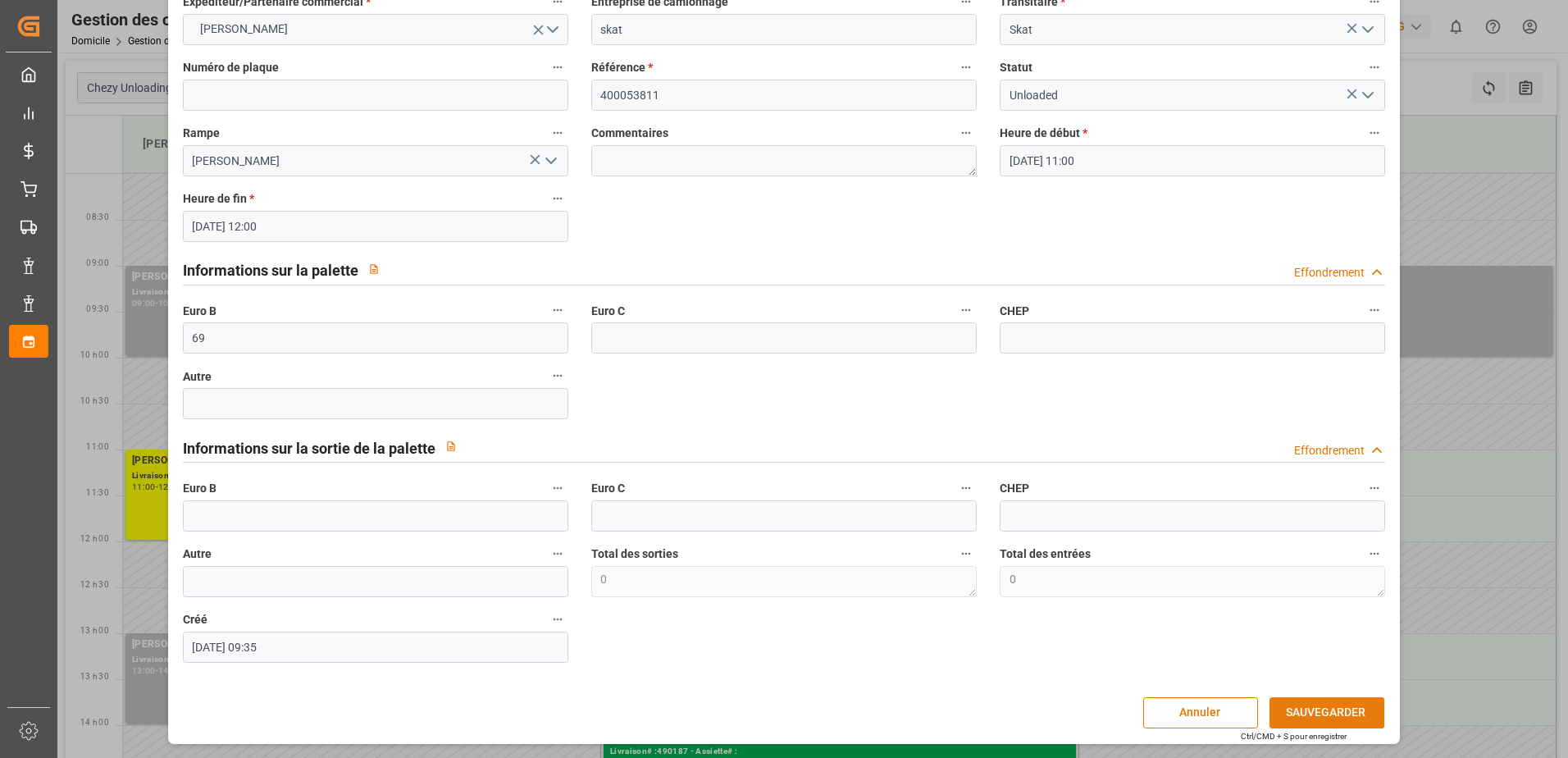
click at [1297, 711] on button "SAUVEGARDER" at bounding box center [1327, 713] width 115 height 32
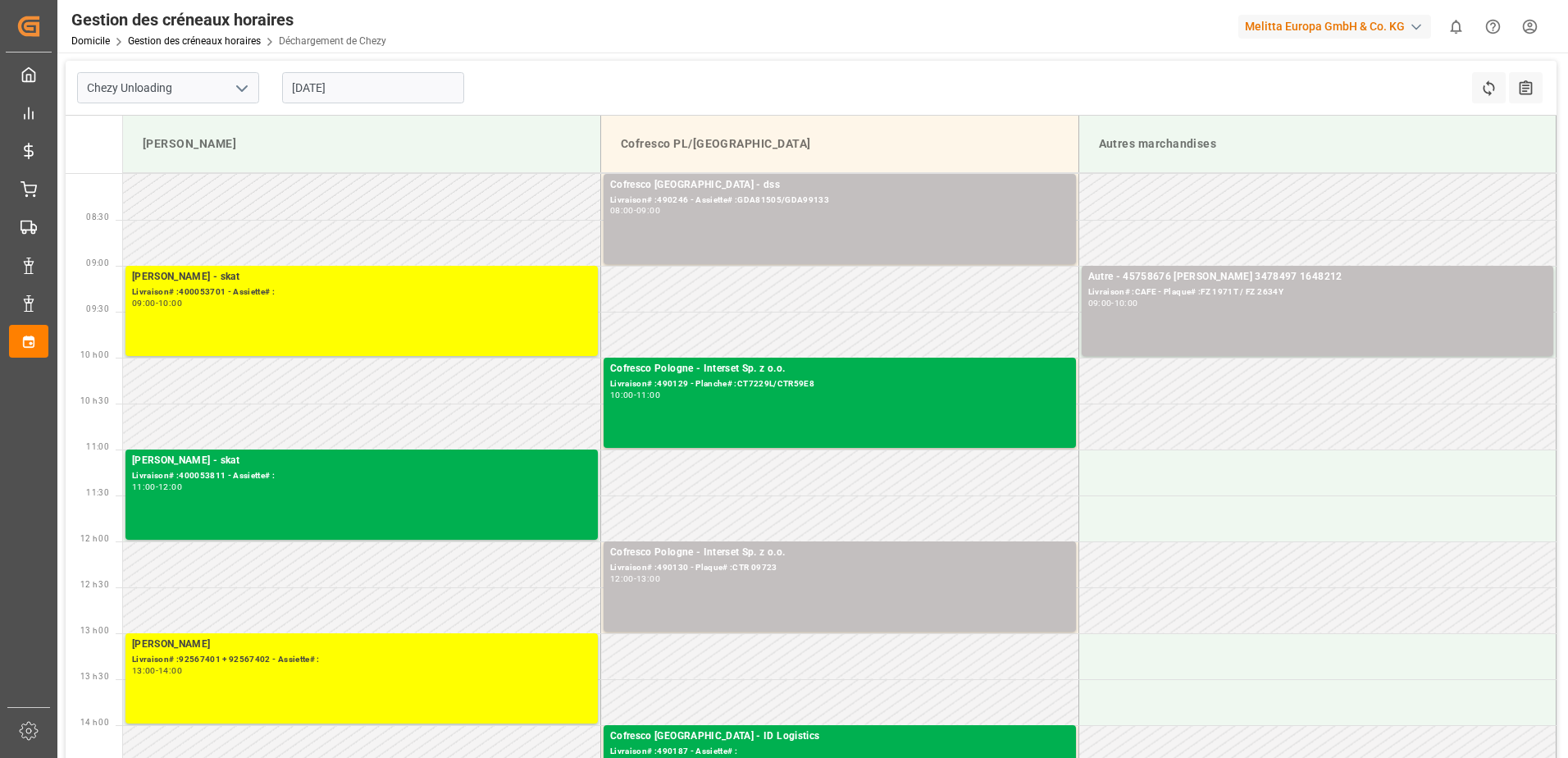
click at [1245, 196] on td at bounding box center [1317, 197] width 478 height 46
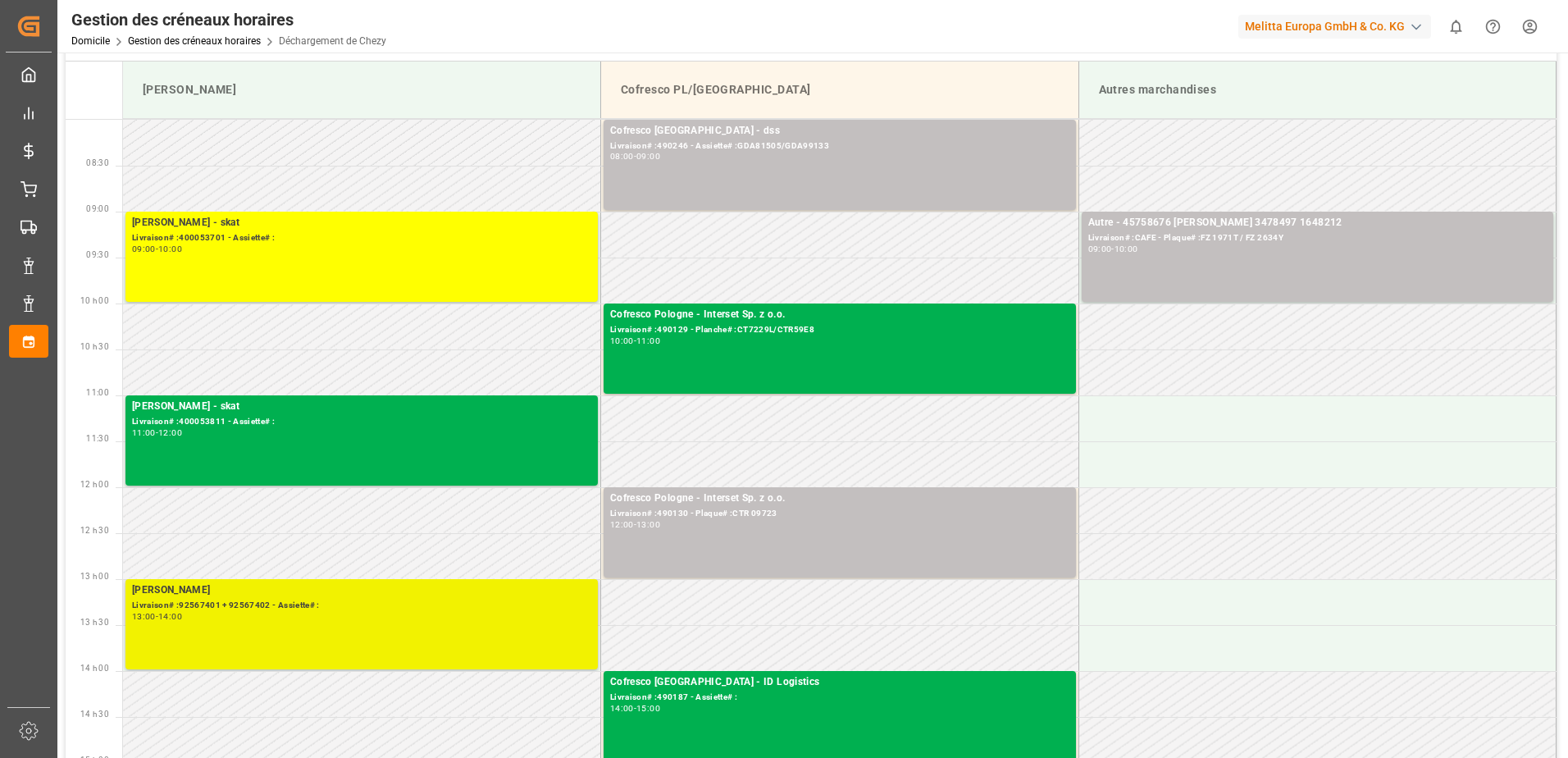
scroll to position [82, 0]
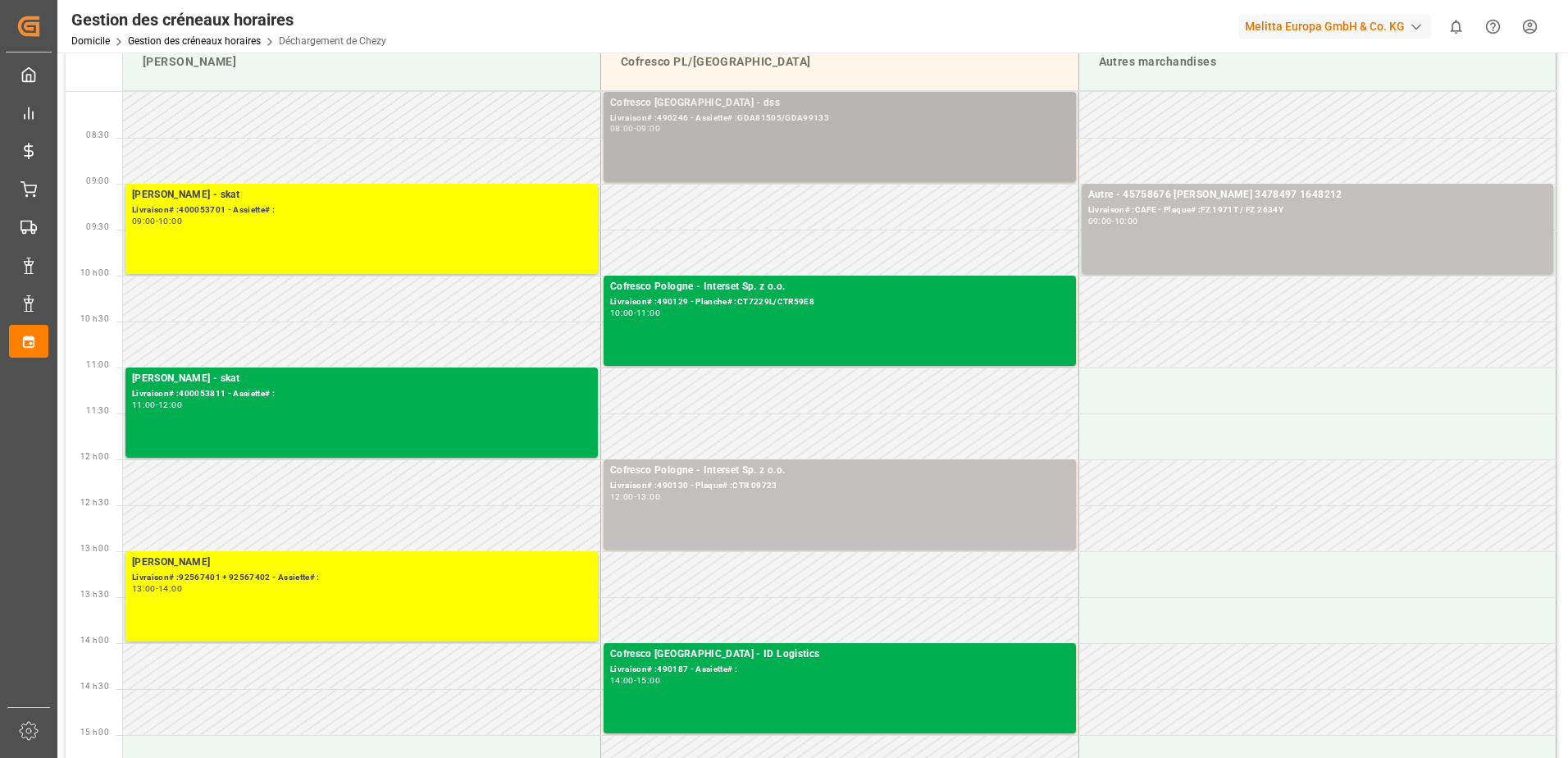
click at [796, 151] on div "Cofresco Pologne - dss Livraison# :490246 - Assiette# :GDA81505/GDA99133 08:00 …" at bounding box center [840, 137] width 459 height 84
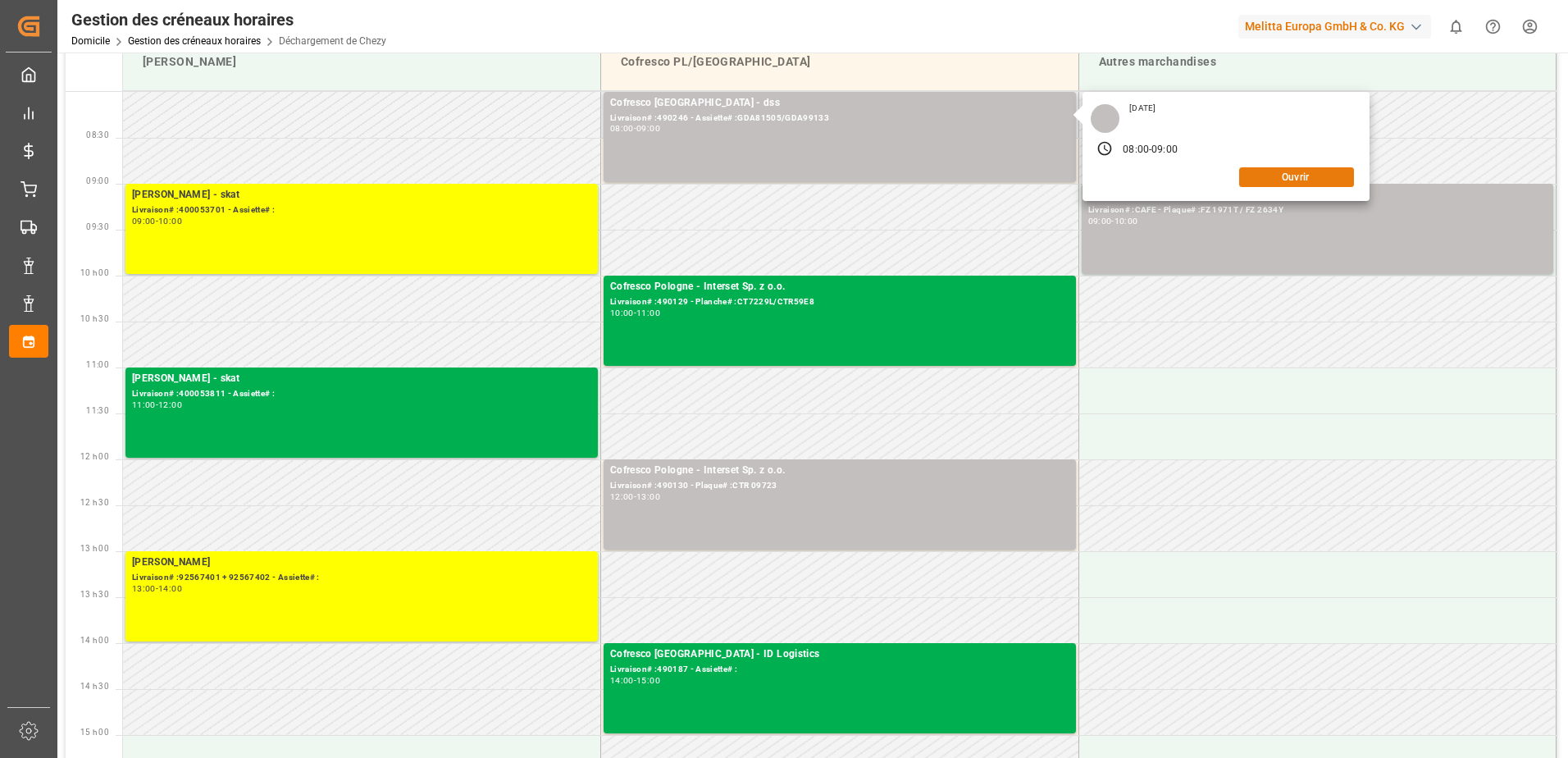
click at [1302, 169] on button "Ouvrir" at bounding box center [1297, 177] width 115 height 20
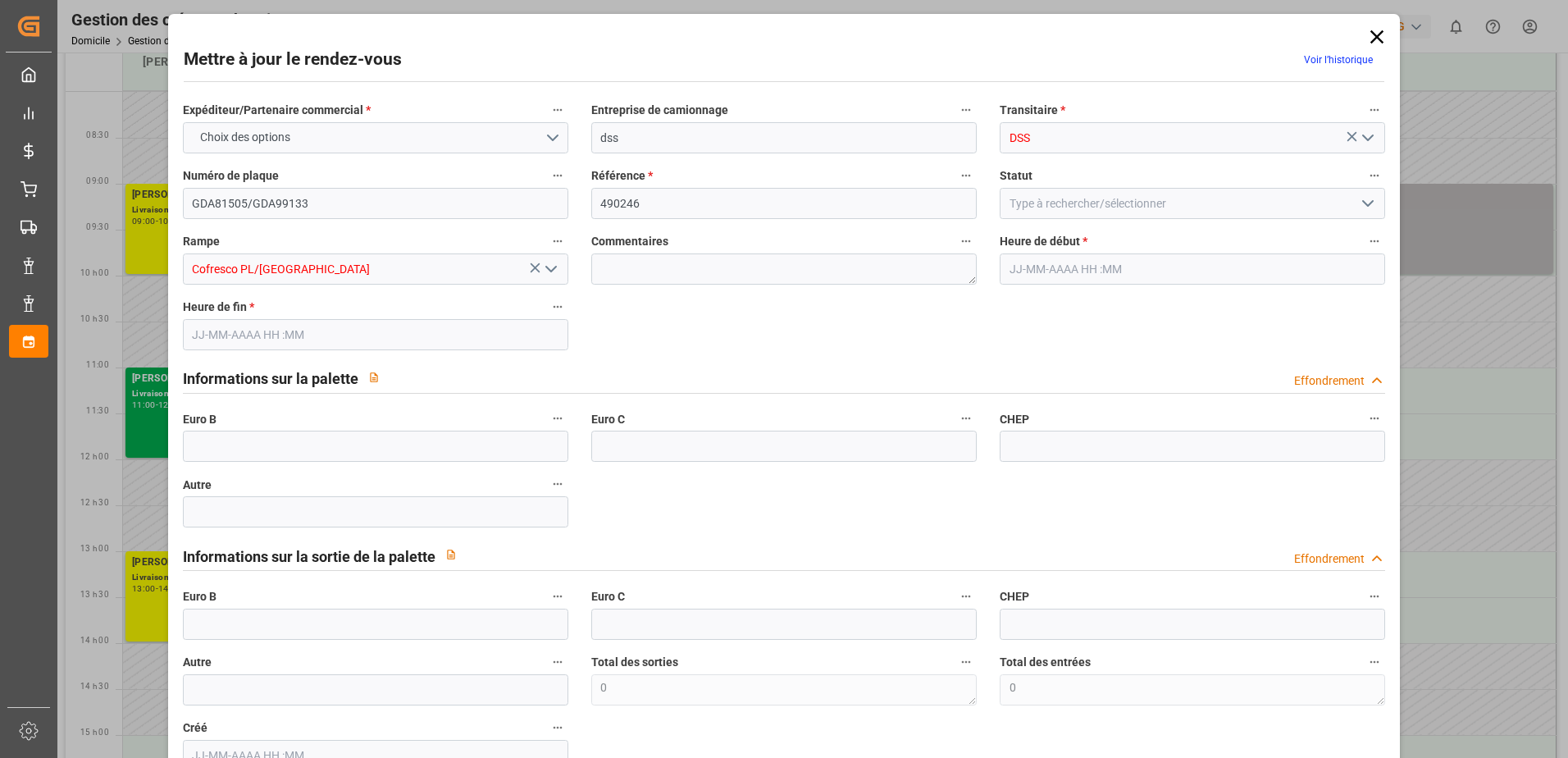
type input "[DATE] 08:00"
type input "[DATE] 09:00"
type input "[DATE] 07:09"
click at [1365, 204] on polyline "Ouvrir le menu" at bounding box center [1368, 203] width 10 height 5
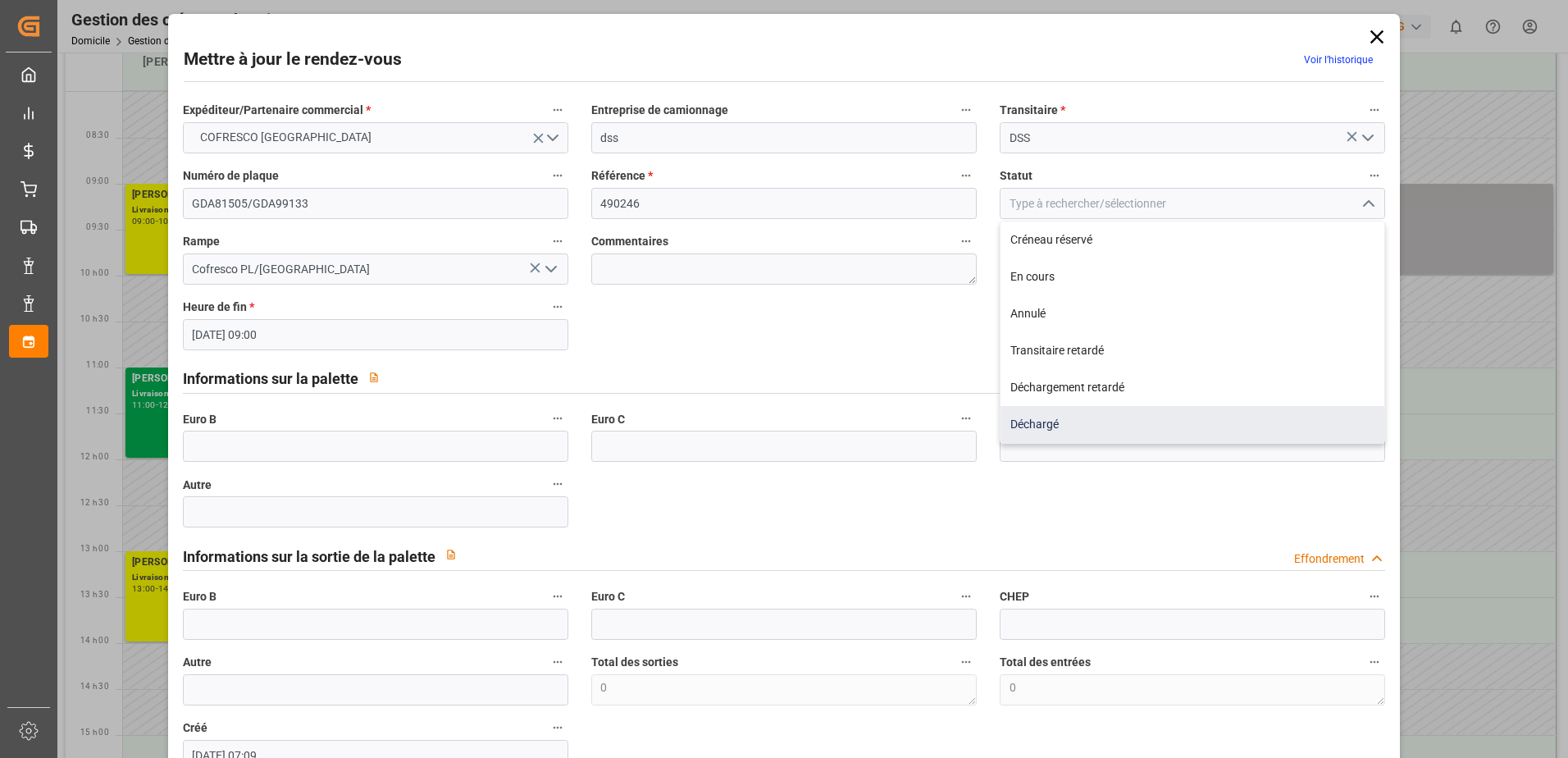
click at [1153, 427] on div "Déchargé" at bounding box center [1192, 424] width 384 height 37
type input "Unloaded"
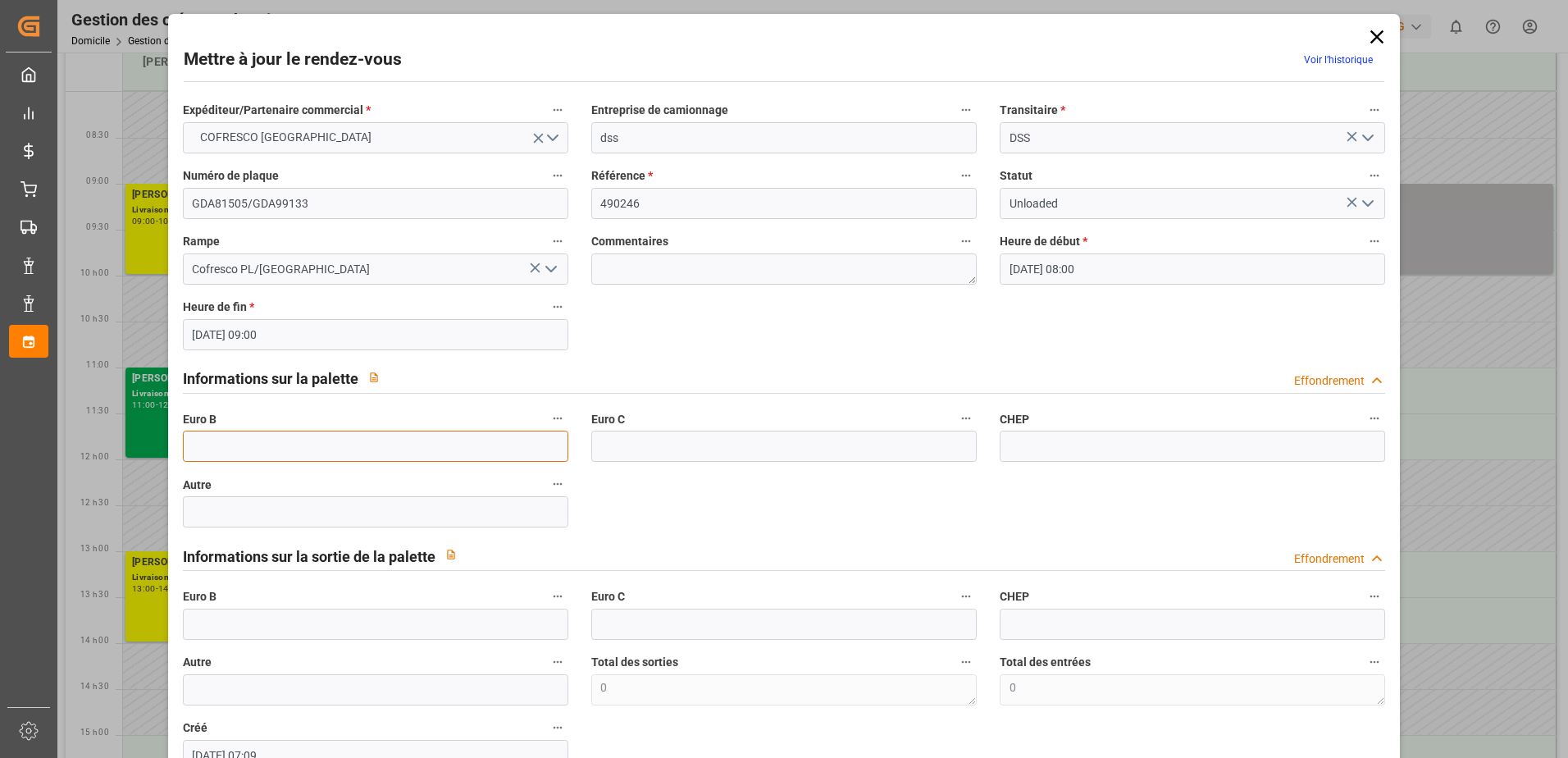
click at [281, 442] on input "text" at bounding box center [376, 446] width 386 height 32
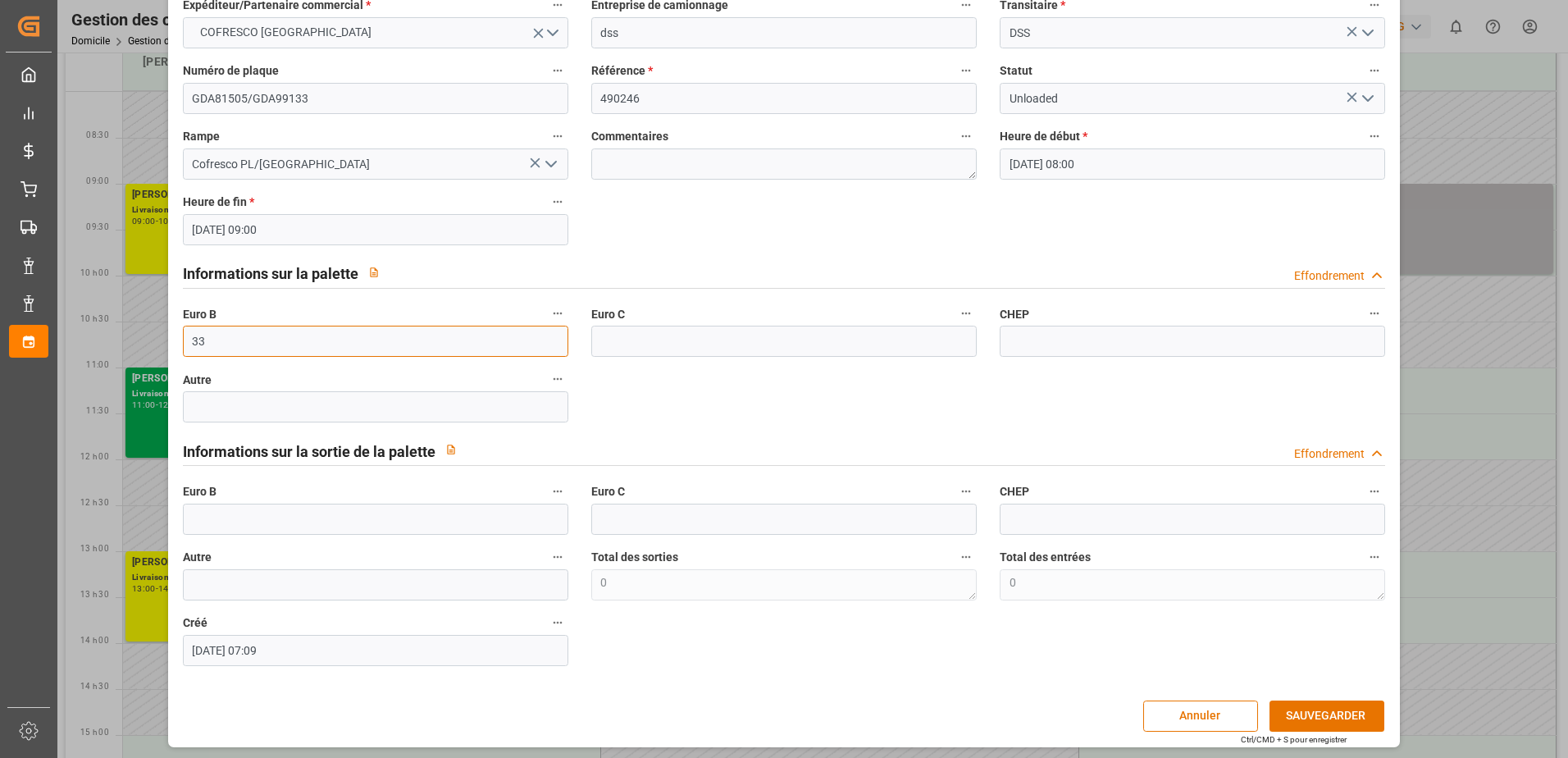
scroll to position [108, 0]
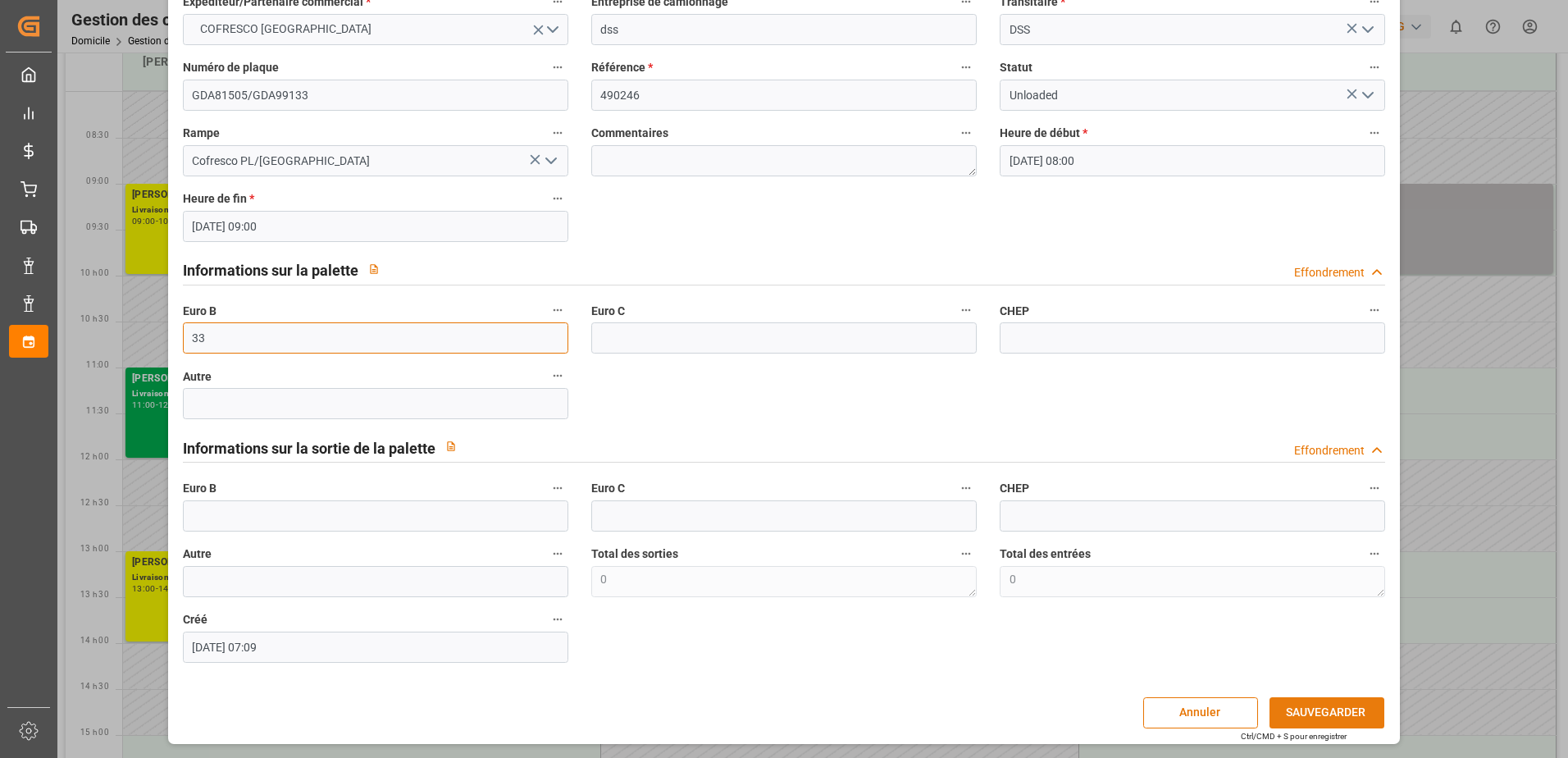
type input "33"
click at [1302, 706] on button "SAUVEGARDER" at bounding box center [1327, 713] width 115 height 32
